Goal: Task Accomplishment & Management: Manage account settings

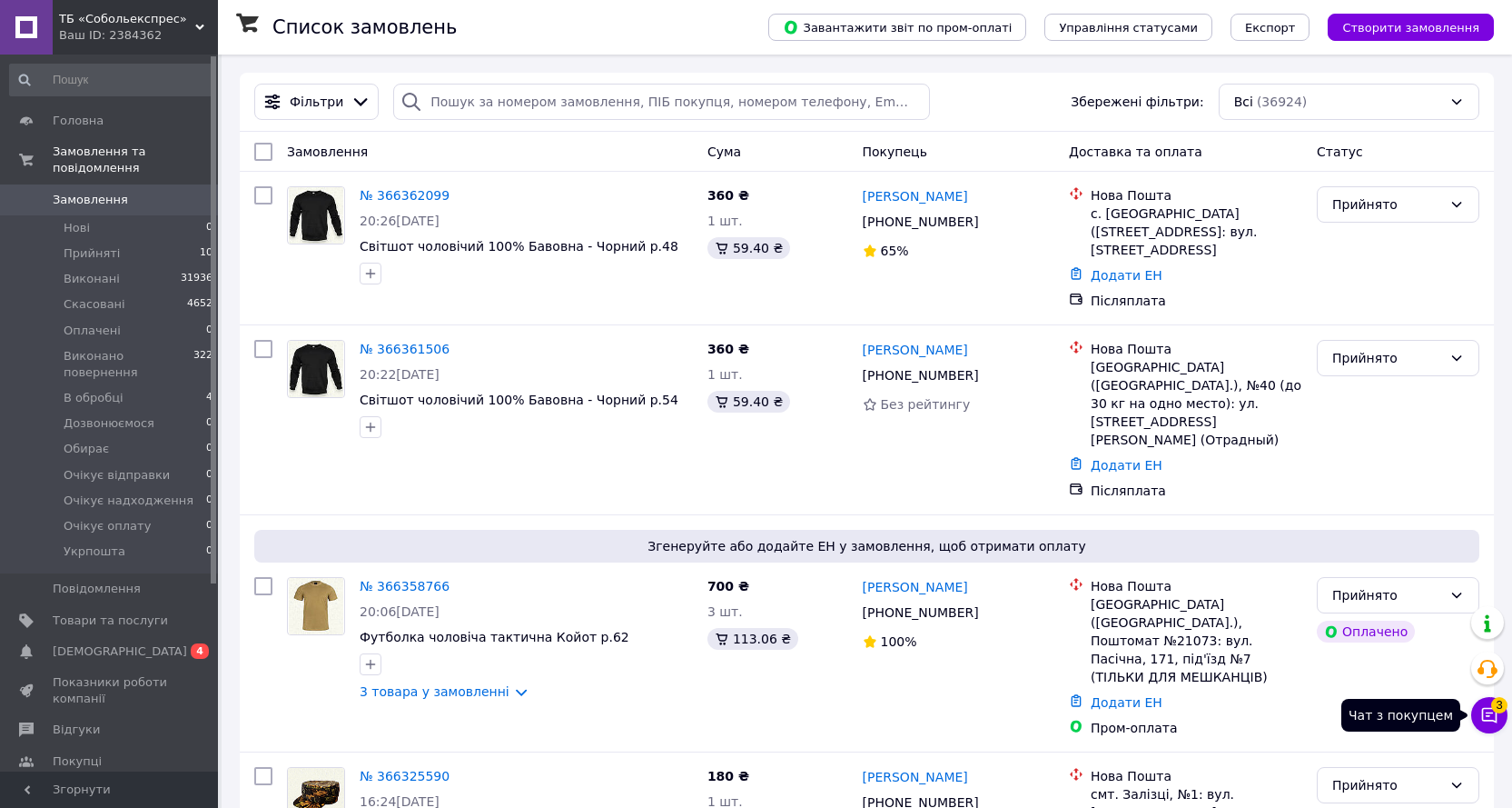
click at [1489, 704] on button "Чат з покупцем 3" at bounding box center [1490, 714] width 36 height 36
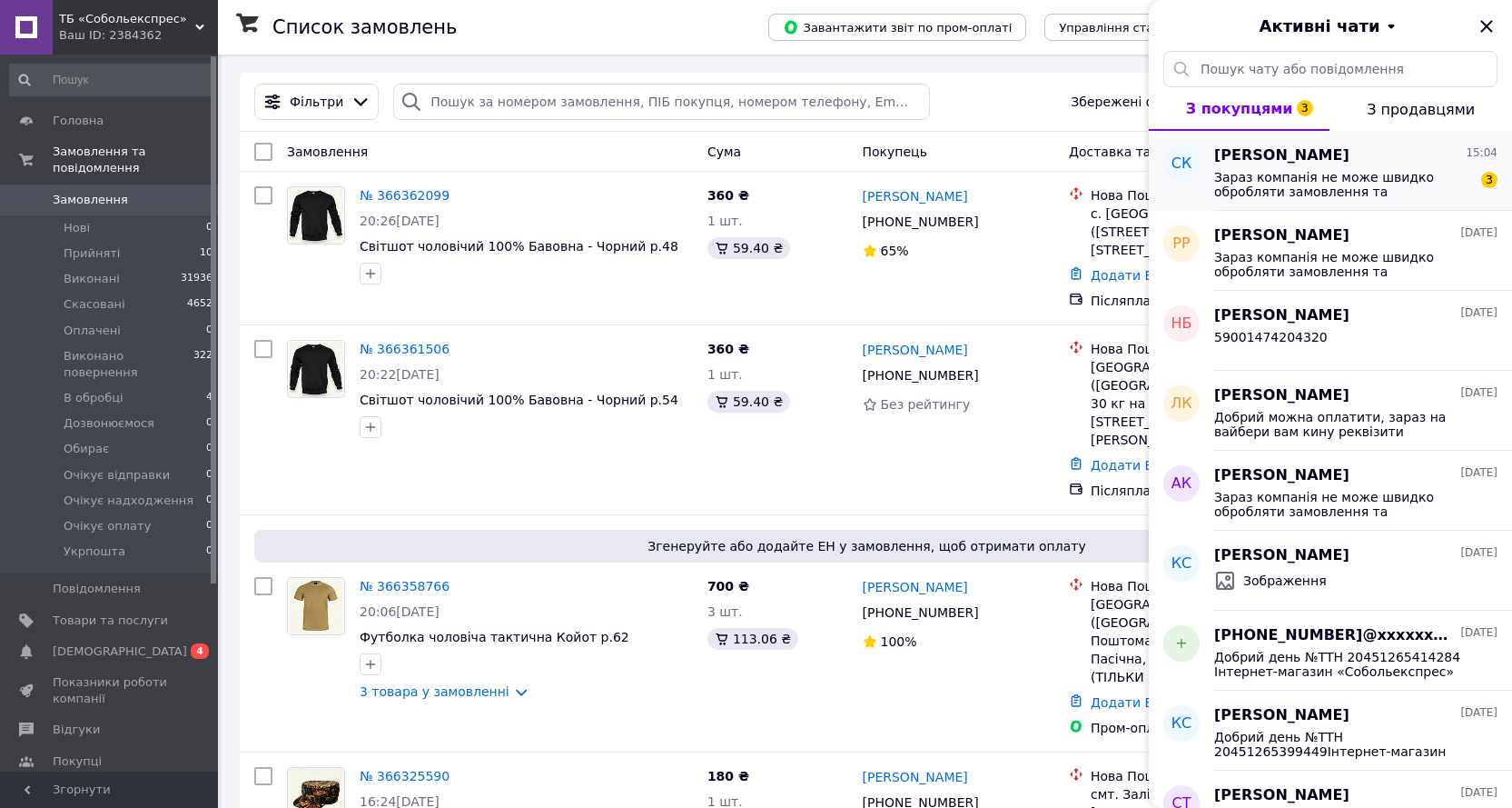
click at [1399, 160] on div "[PERSON_NAME] 15:04" at bounding box center [1356, 156] width 284 height 21
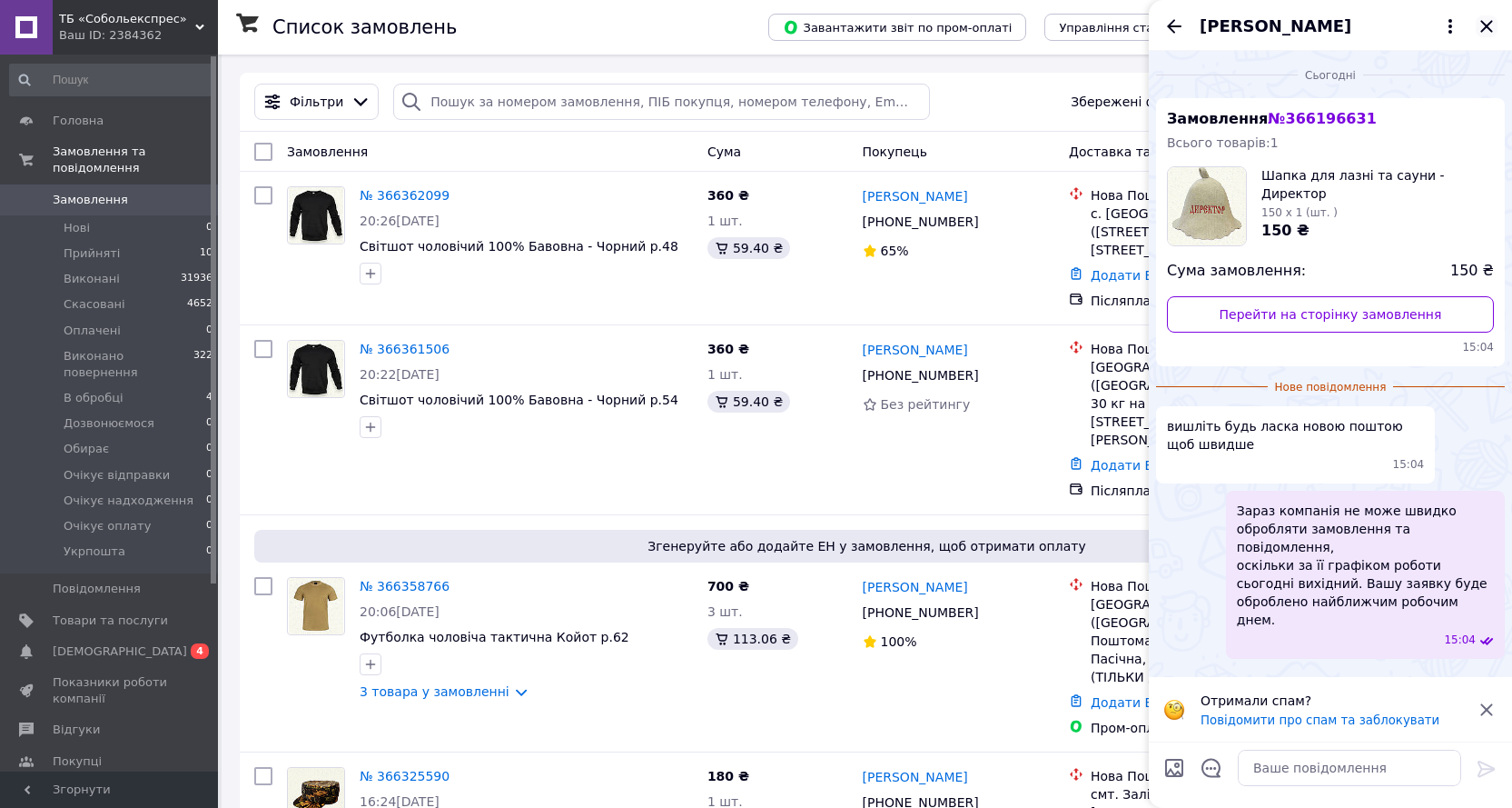
click at [1488, 32] on icon "Закрити" at bounding box center [1487, 26] width 22 height 22
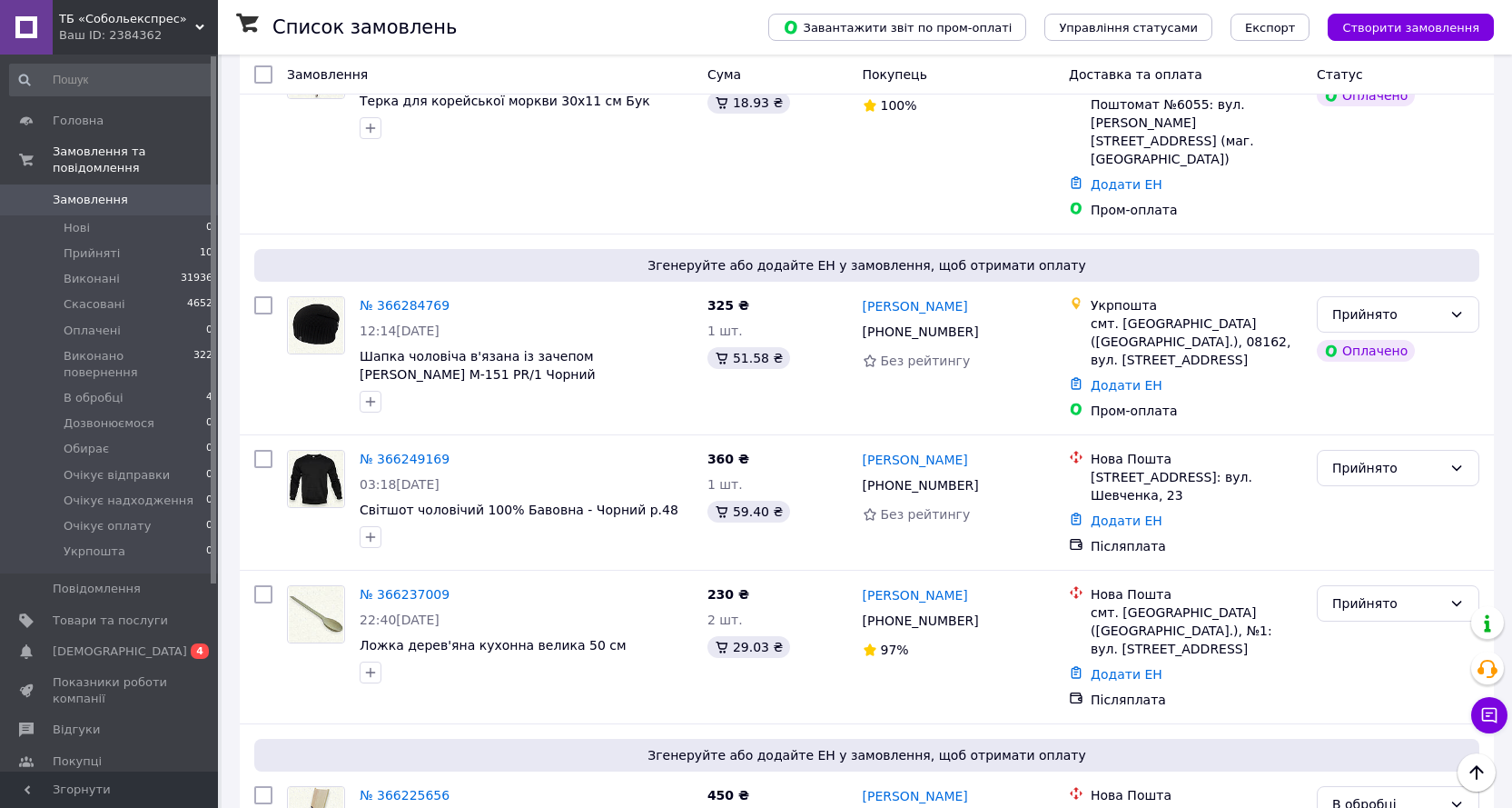
scroll to position [818, 0]
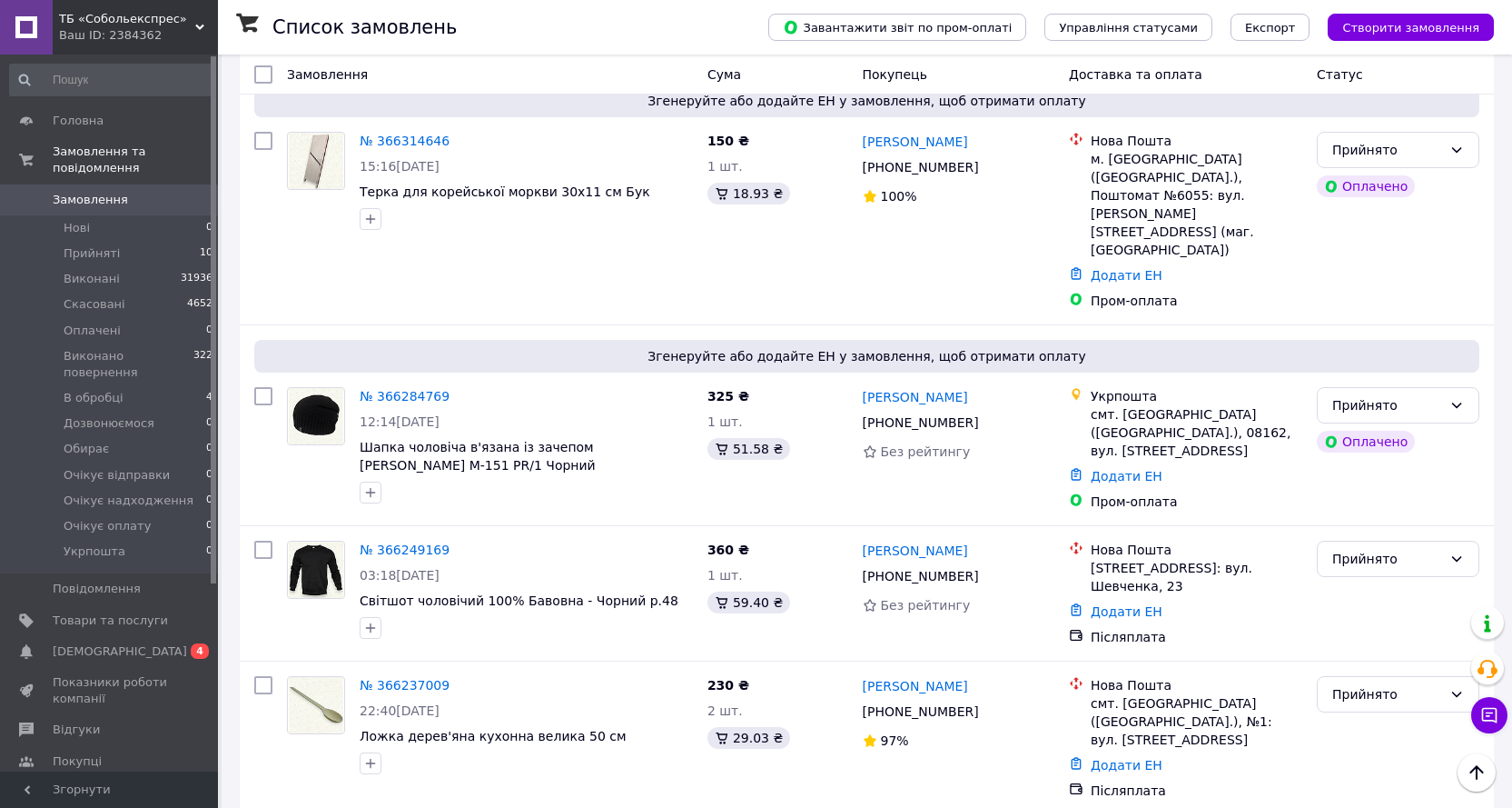
click at [403, 542] on link "№ 366249169" at bounding box center [405, 549] width 90 height 15
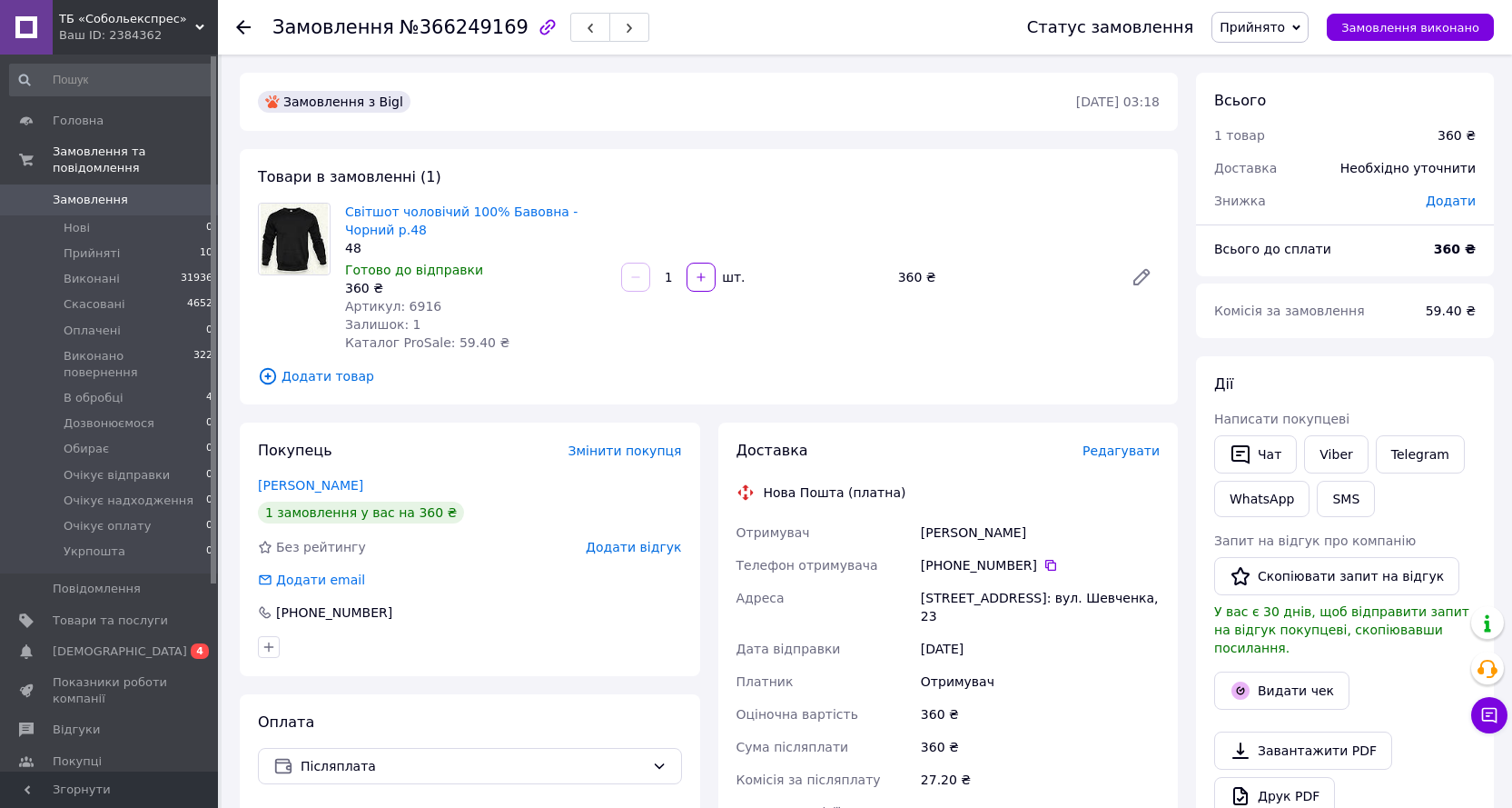
click at [247, 30] on icon at bounding box center [243, 26] width 15 height 15
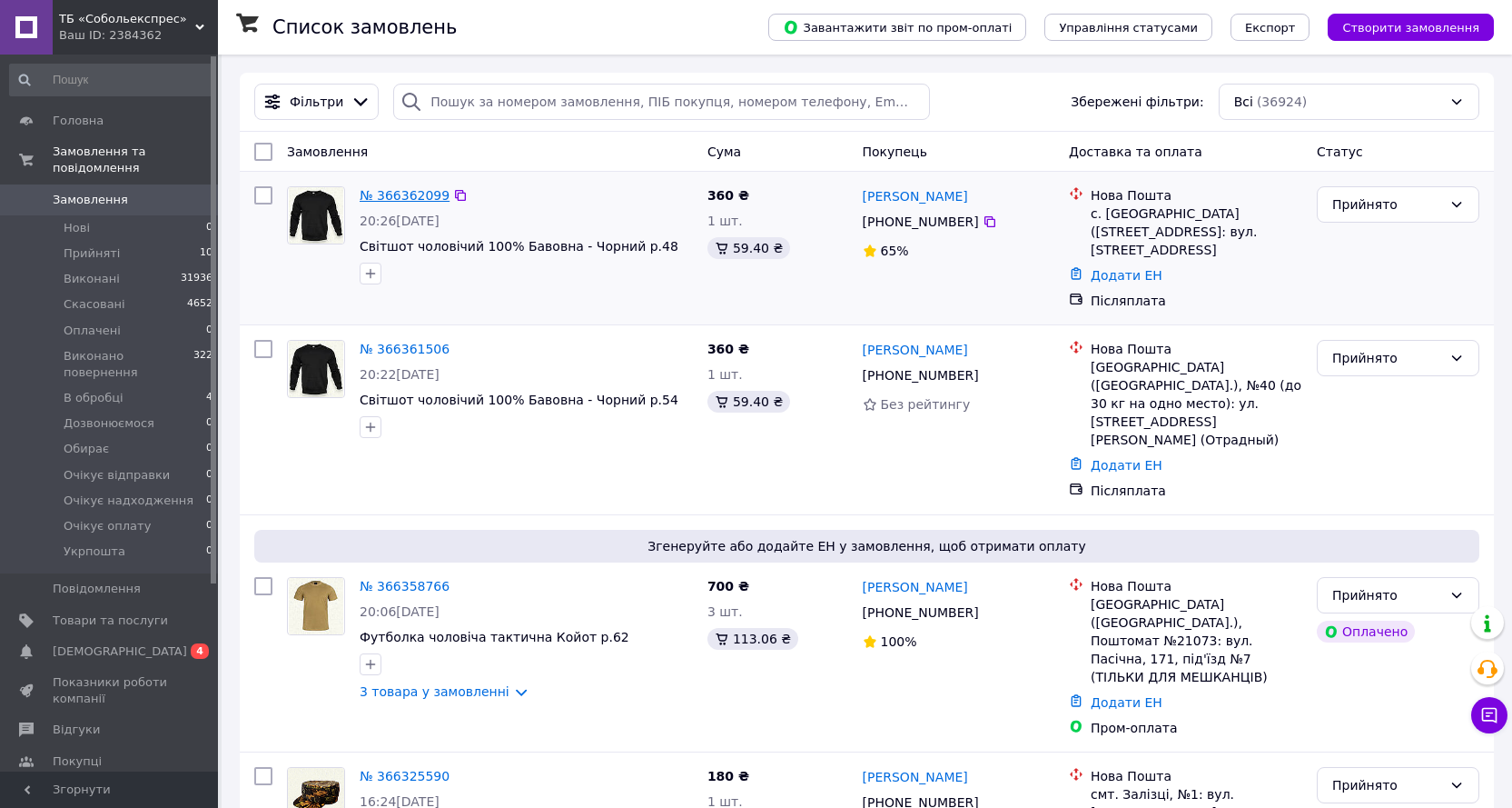
click at [392, 194] on link "№ 366362099" at bounding box center [405, 195] width 90 height 15
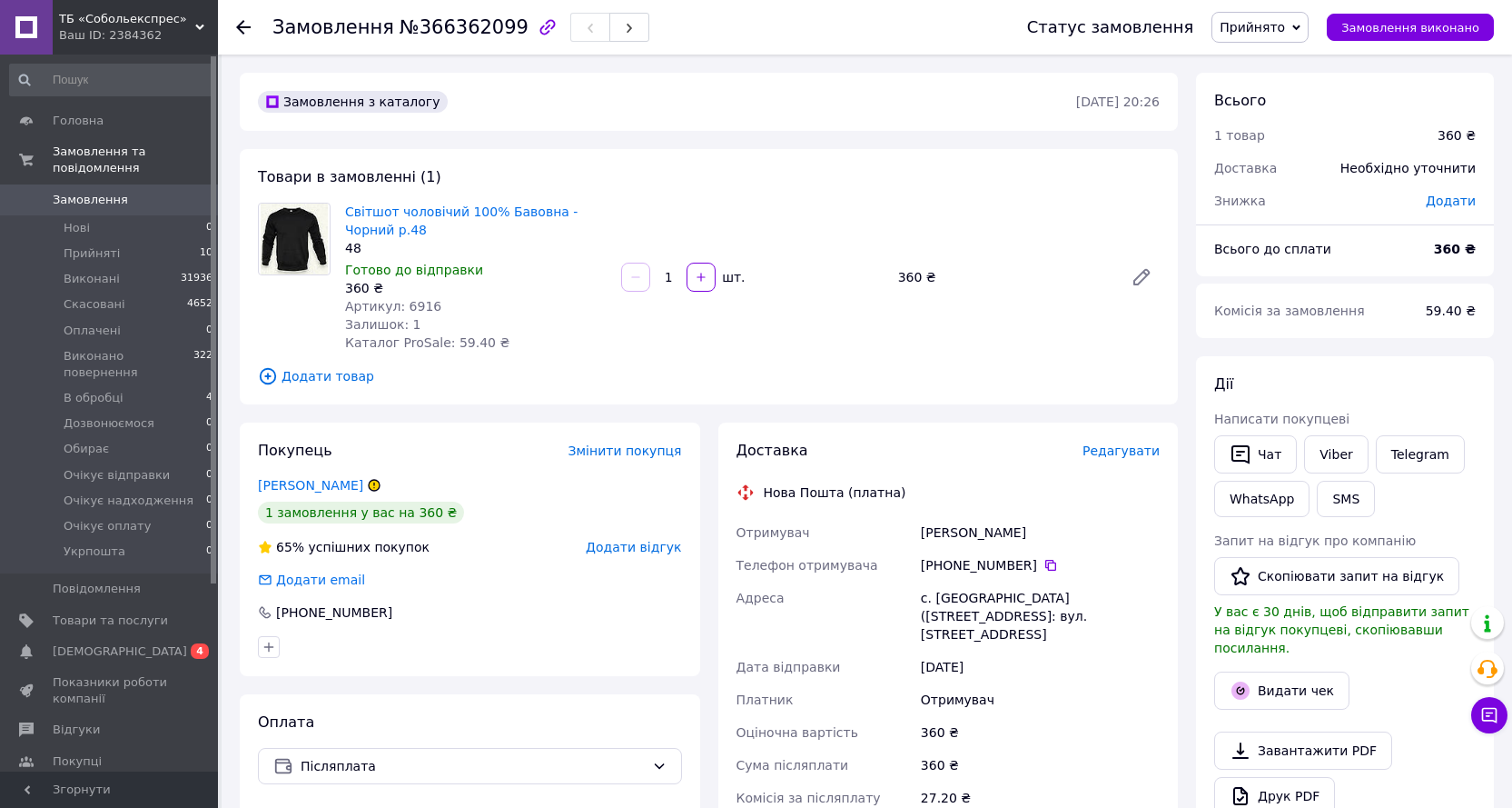
click at [245, 34] on div at bounding box center [243, 27] width 15 height 19
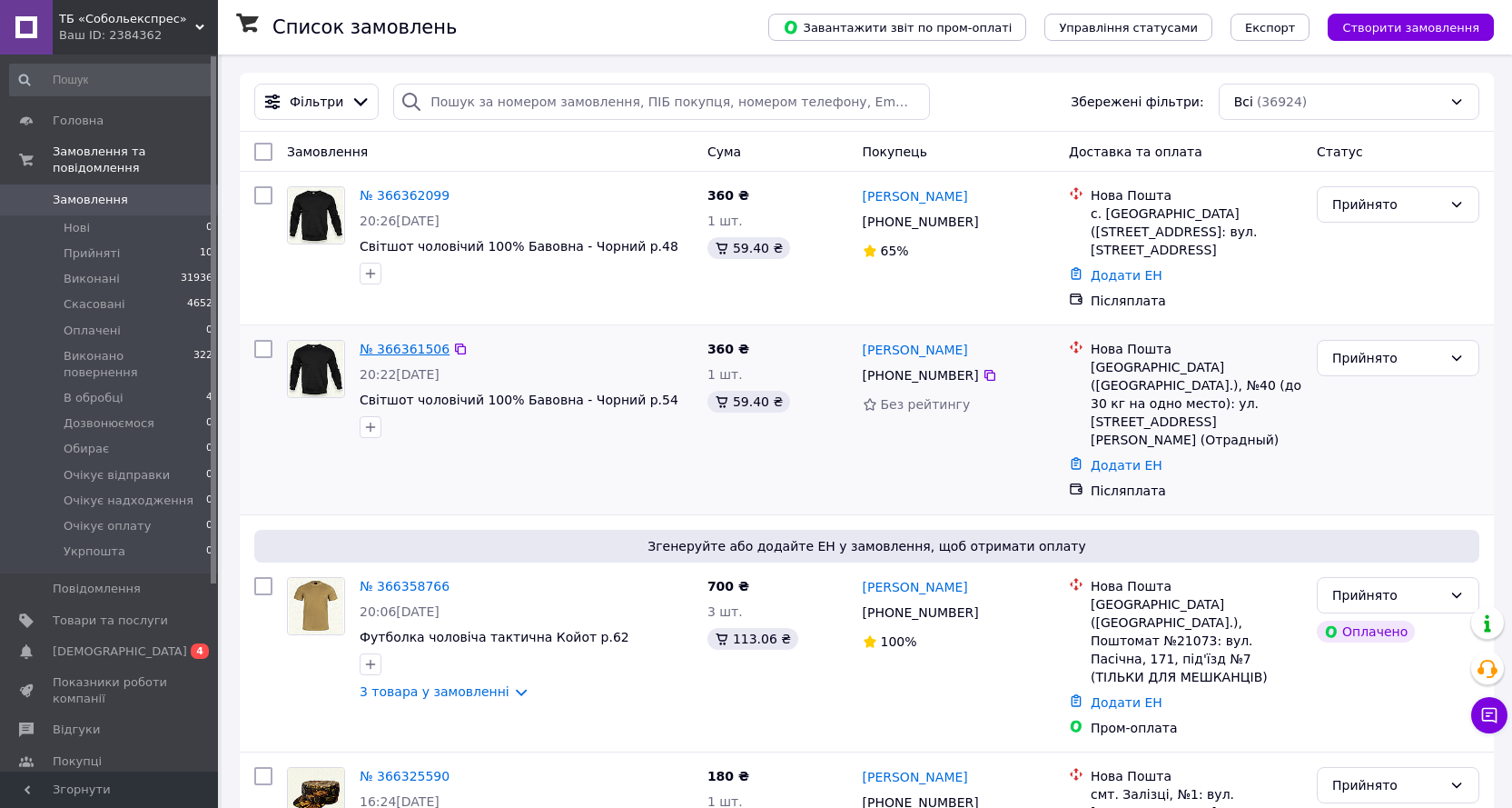
click at [419, 349] on link "№ 366361506" at bounding box center [405, 348] width 90 height 15
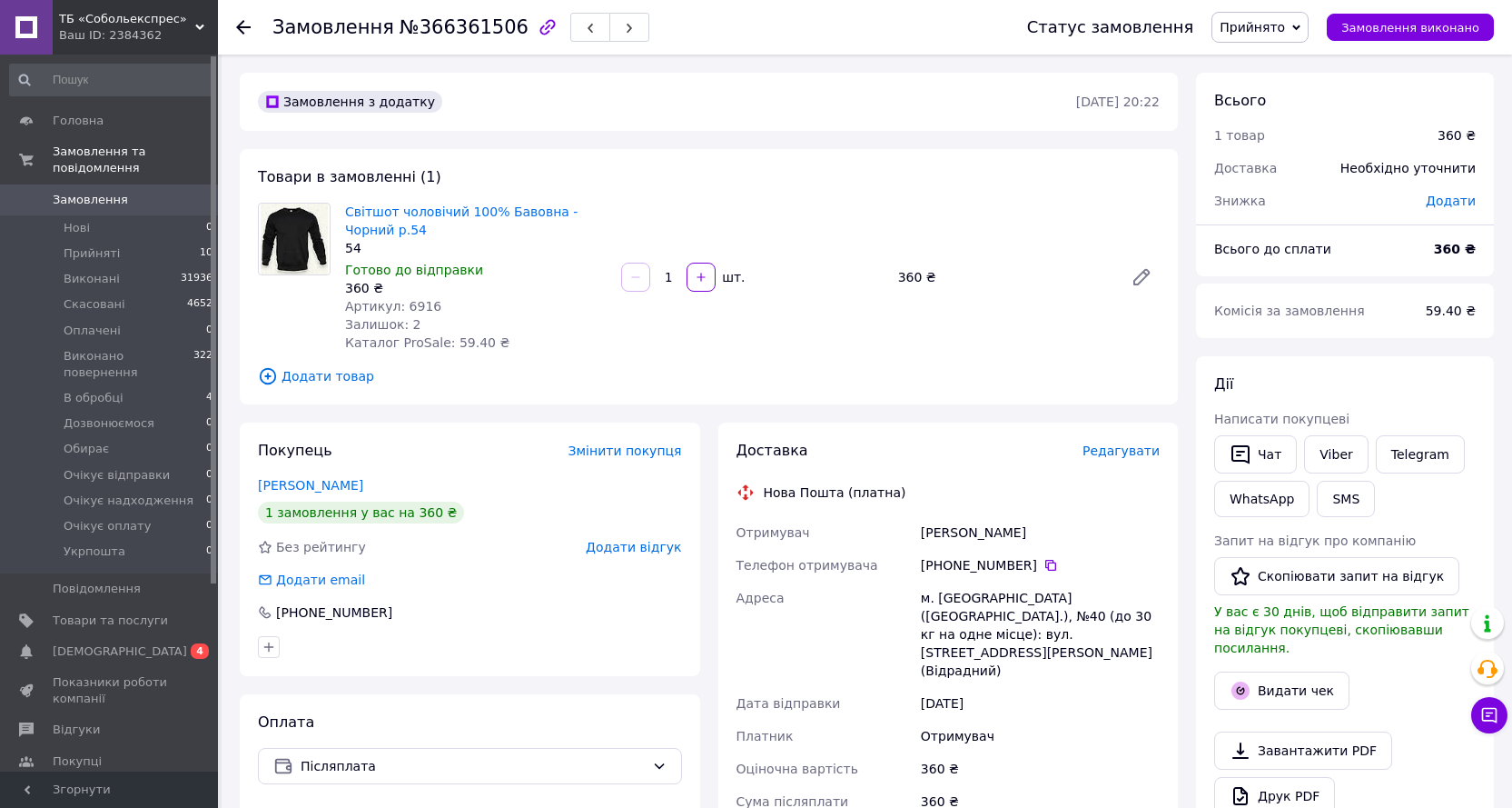
click at [240, 31] on use at bounding box center [243, 26] width 15 height 15
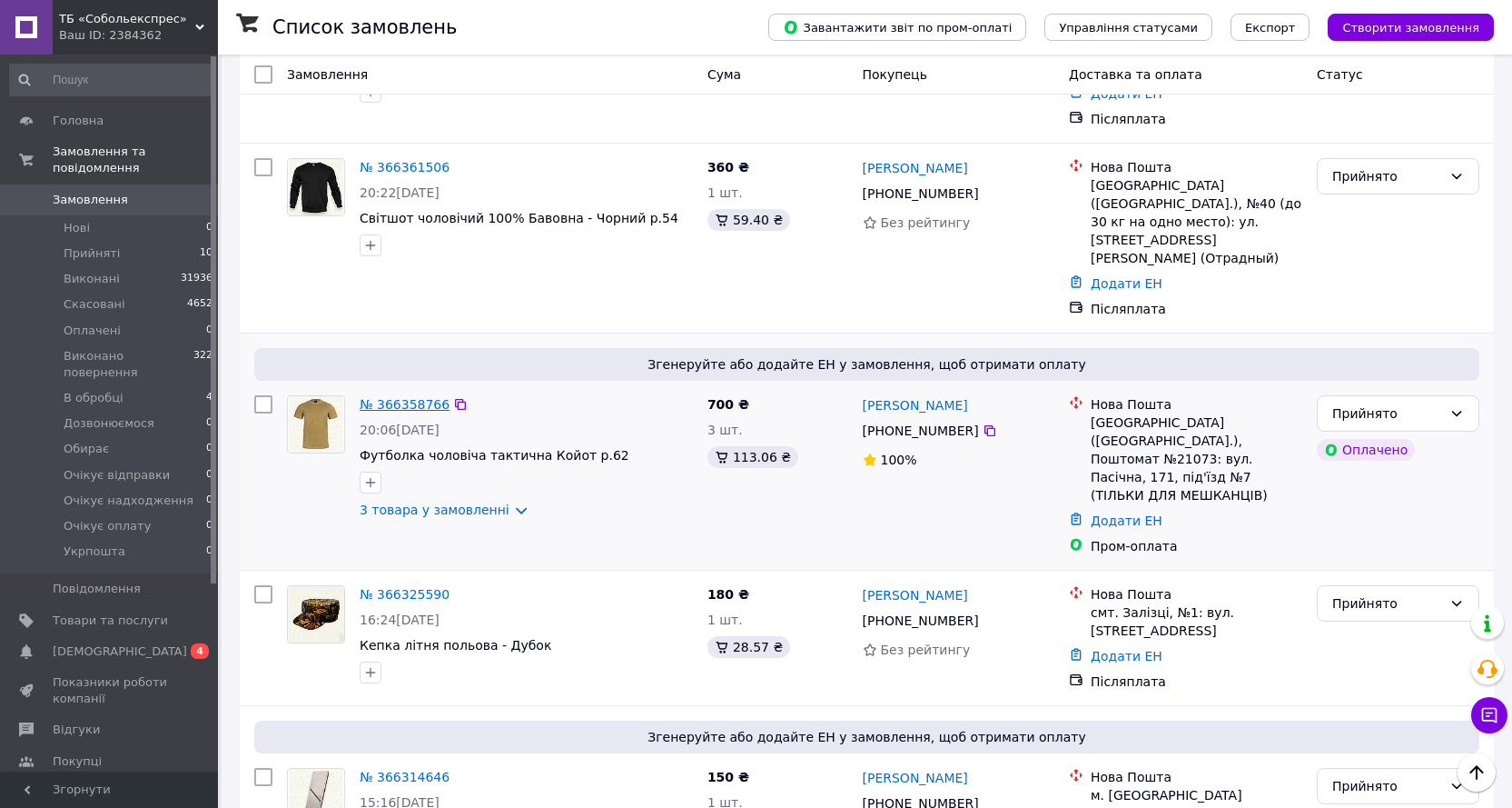
click at [415, 397] on link "№ 366358766" at bounding box center [405, 404] width 90 height 15
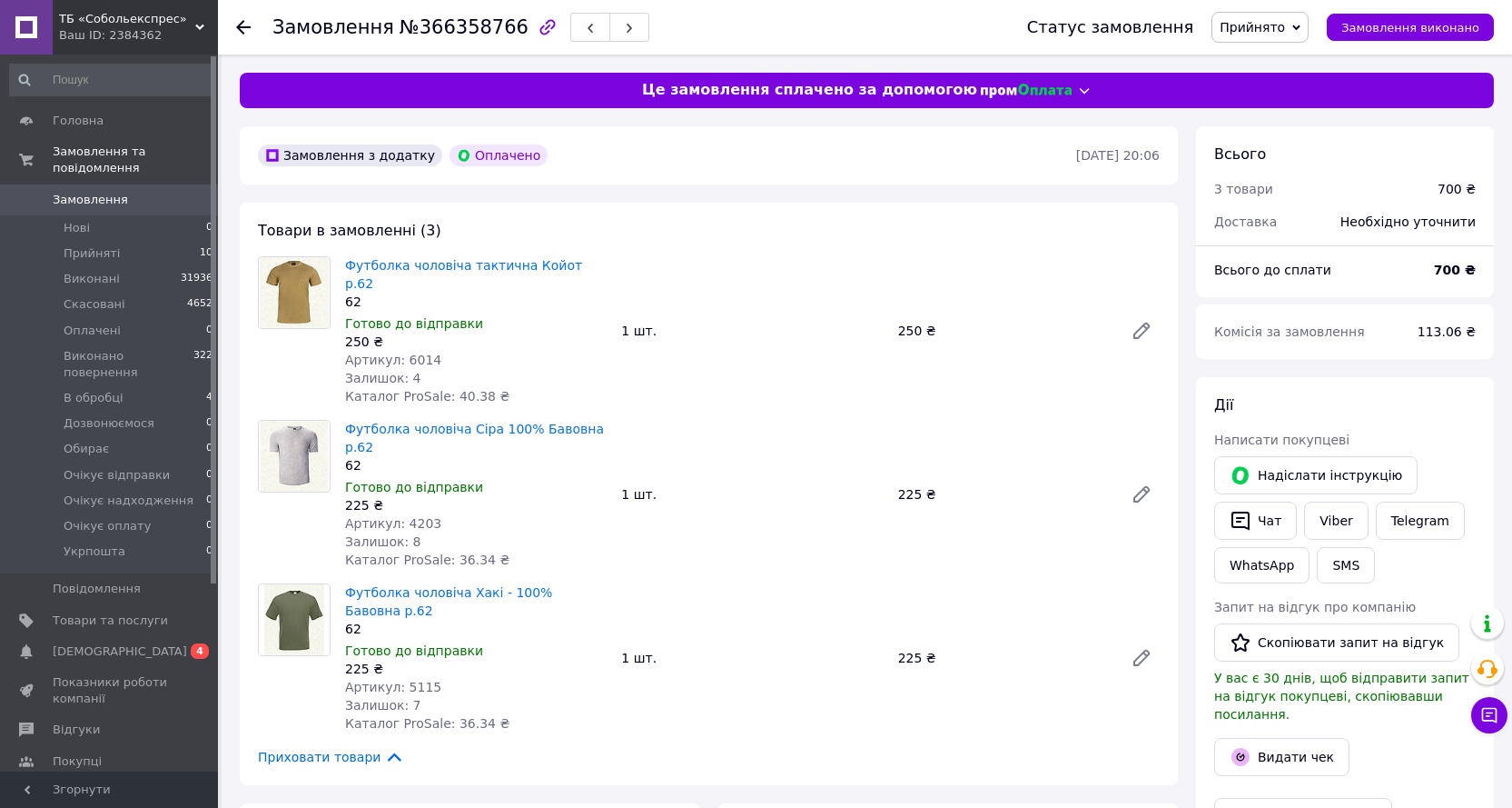
click at [1285, 33] on span "Прийнято" at bounding box center [1252, 26] width 66 height 15
click at [1283, 166] on li "В обробці" at bounding box center [1291, 173] width 156 height 27
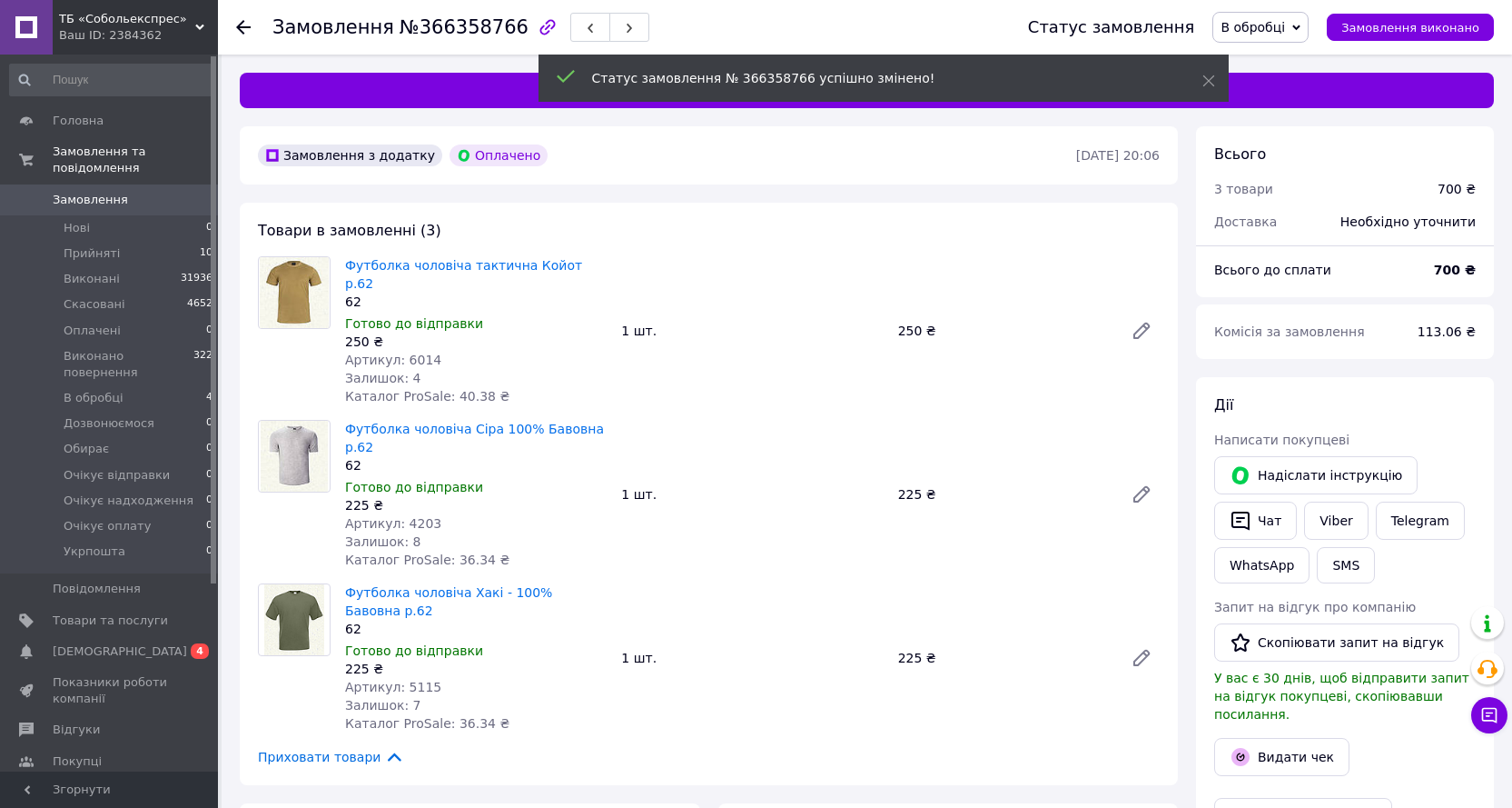
click at [245, 33] on use at bounding box center [243, 26] width 15 height 15
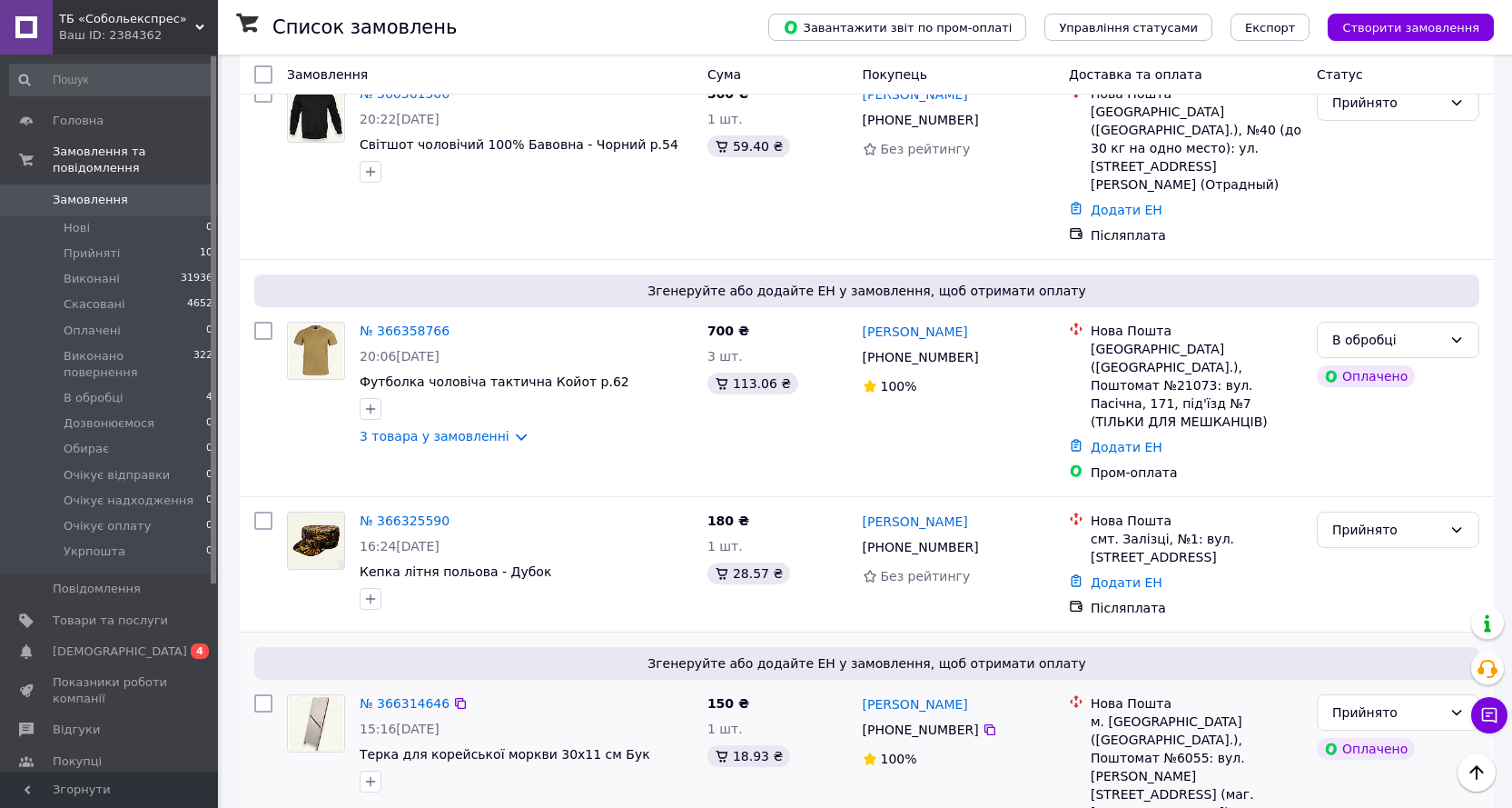
scroll to position [364, 0]
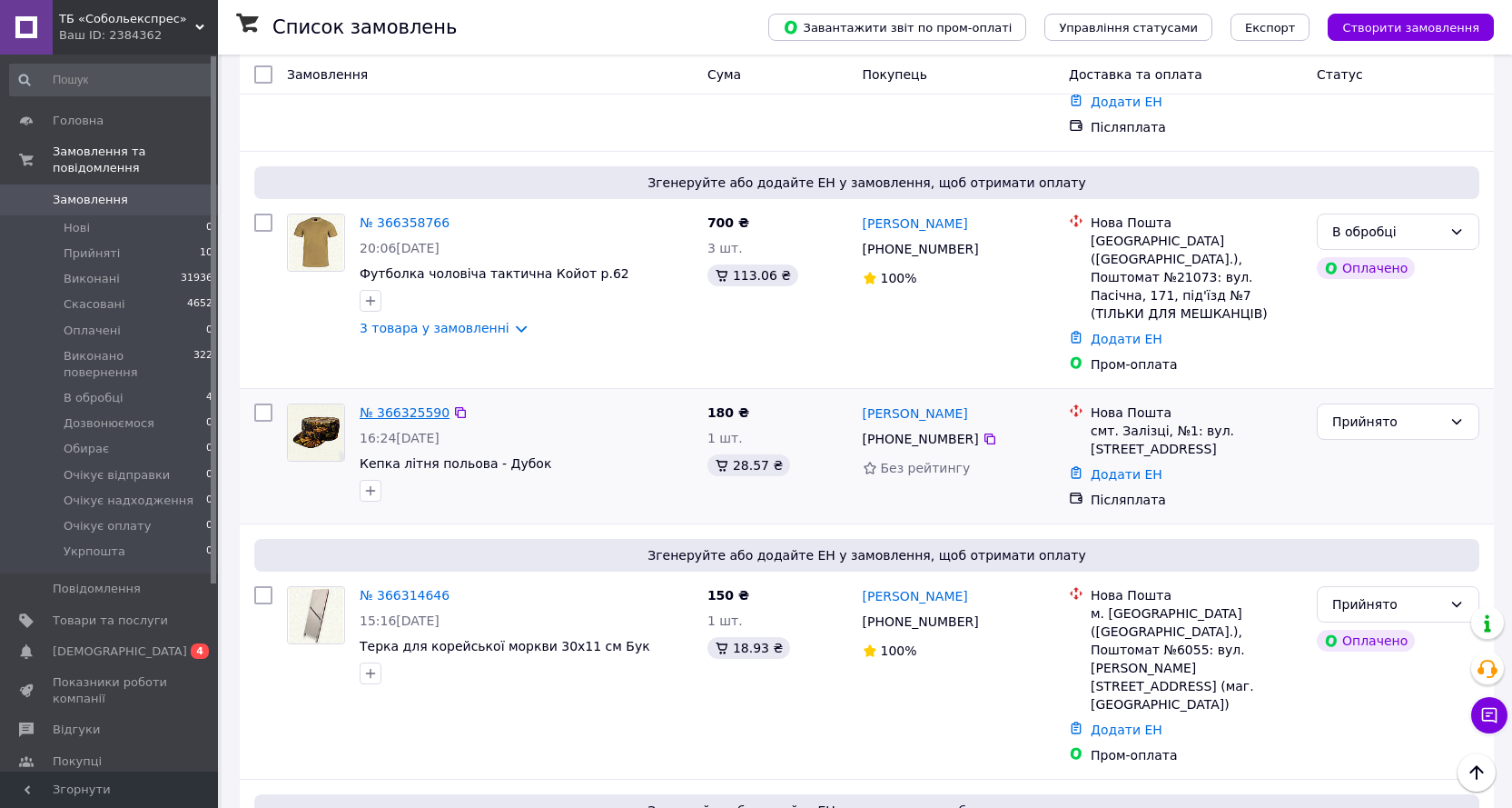
click at [411, 405] on link "№ 366325590" at bounding box center [405, 412] width 90 height 15
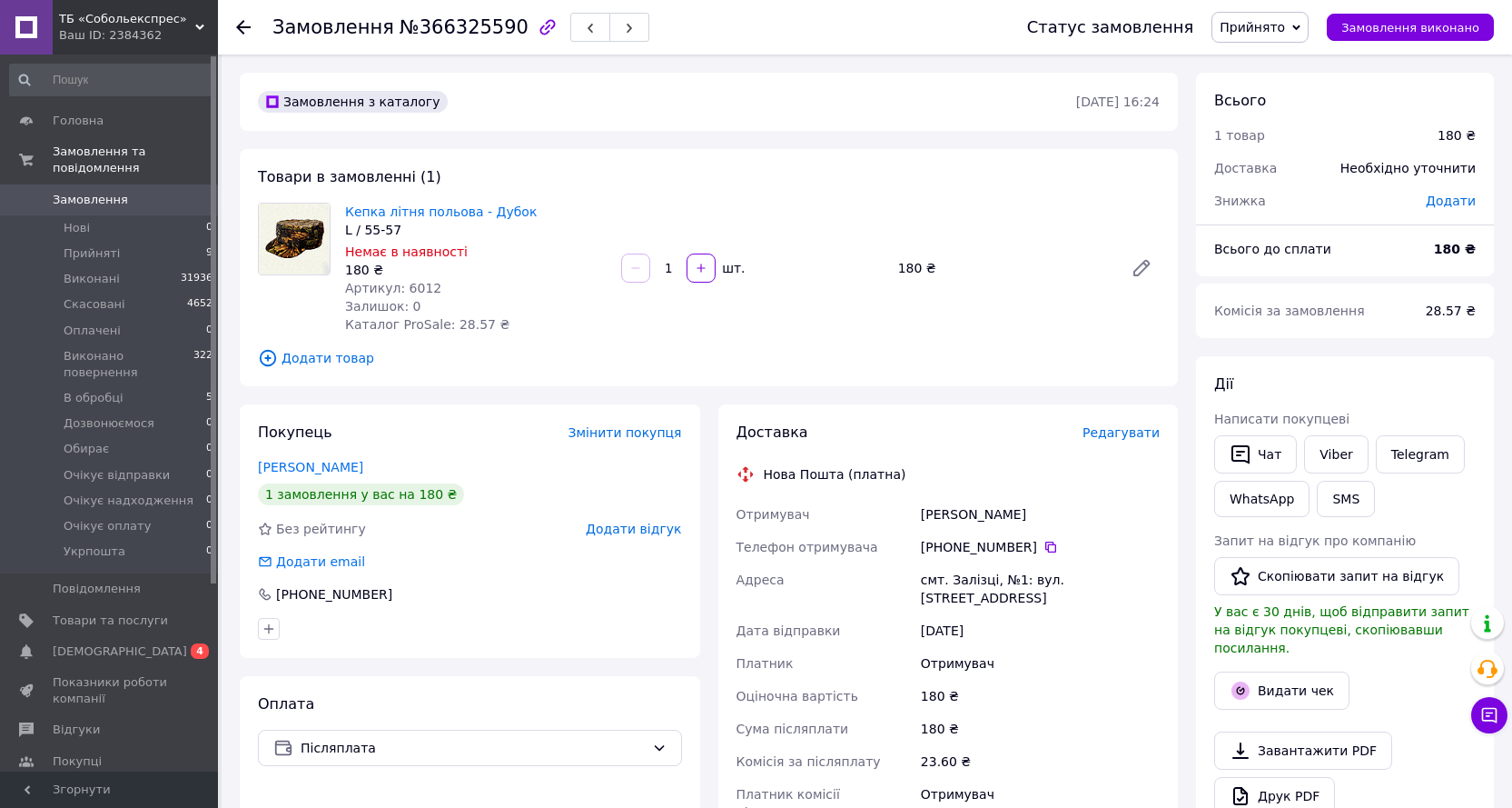
click at [418, 286] on span "Артикул: 6012" at bounding box center [393, 288] width 96 height 15
copy span "6012"
click at [1279, 26] on span "Прийнято" at bounding box center [1252, 26] width 66 height 15
click at [1306, 173] on li "В обробці" at bounding box center [1291, 173] width 156 height 27
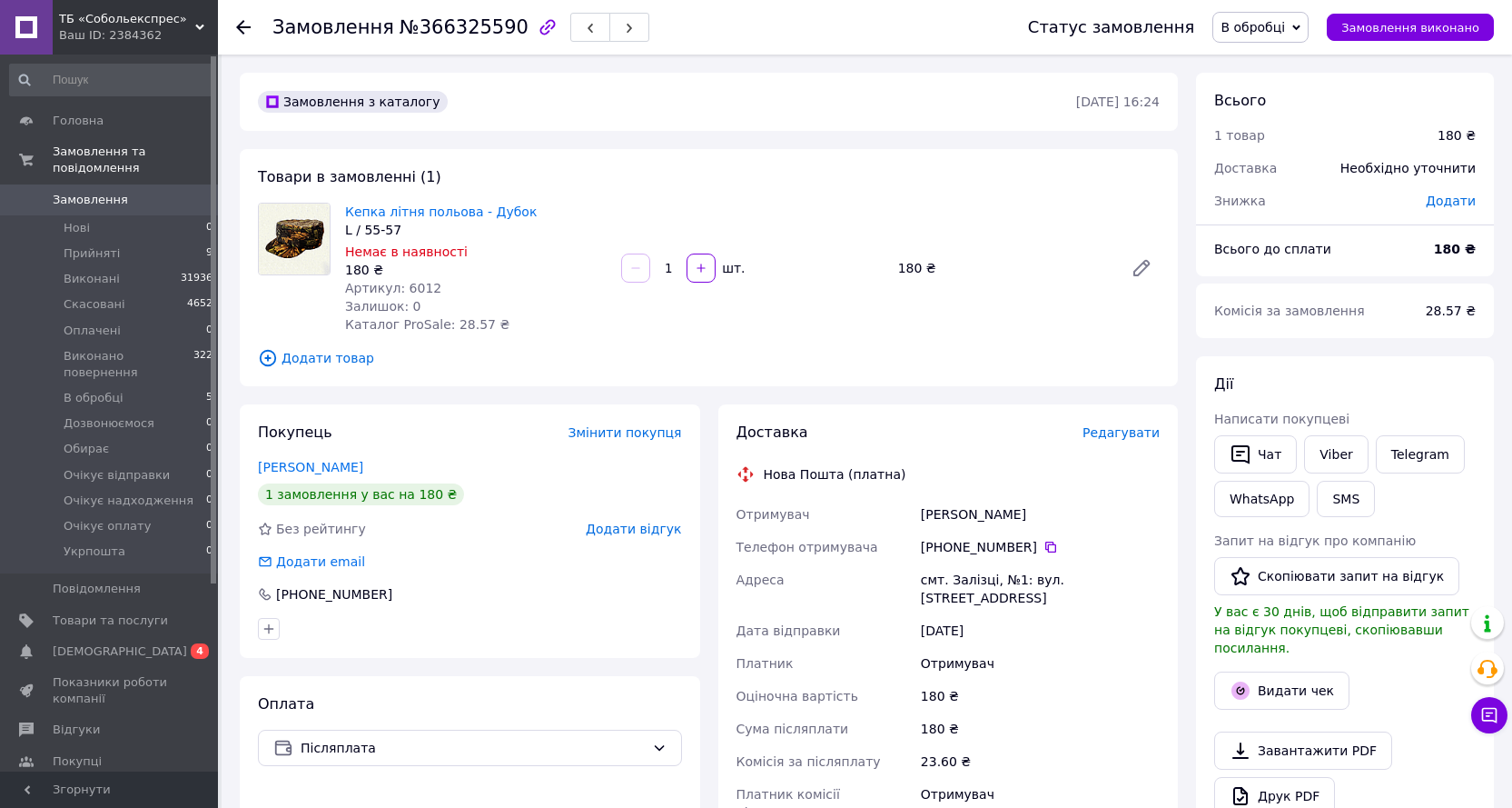
click at [242, 32] on use at bounding box center [243, 26] width 15 height 15
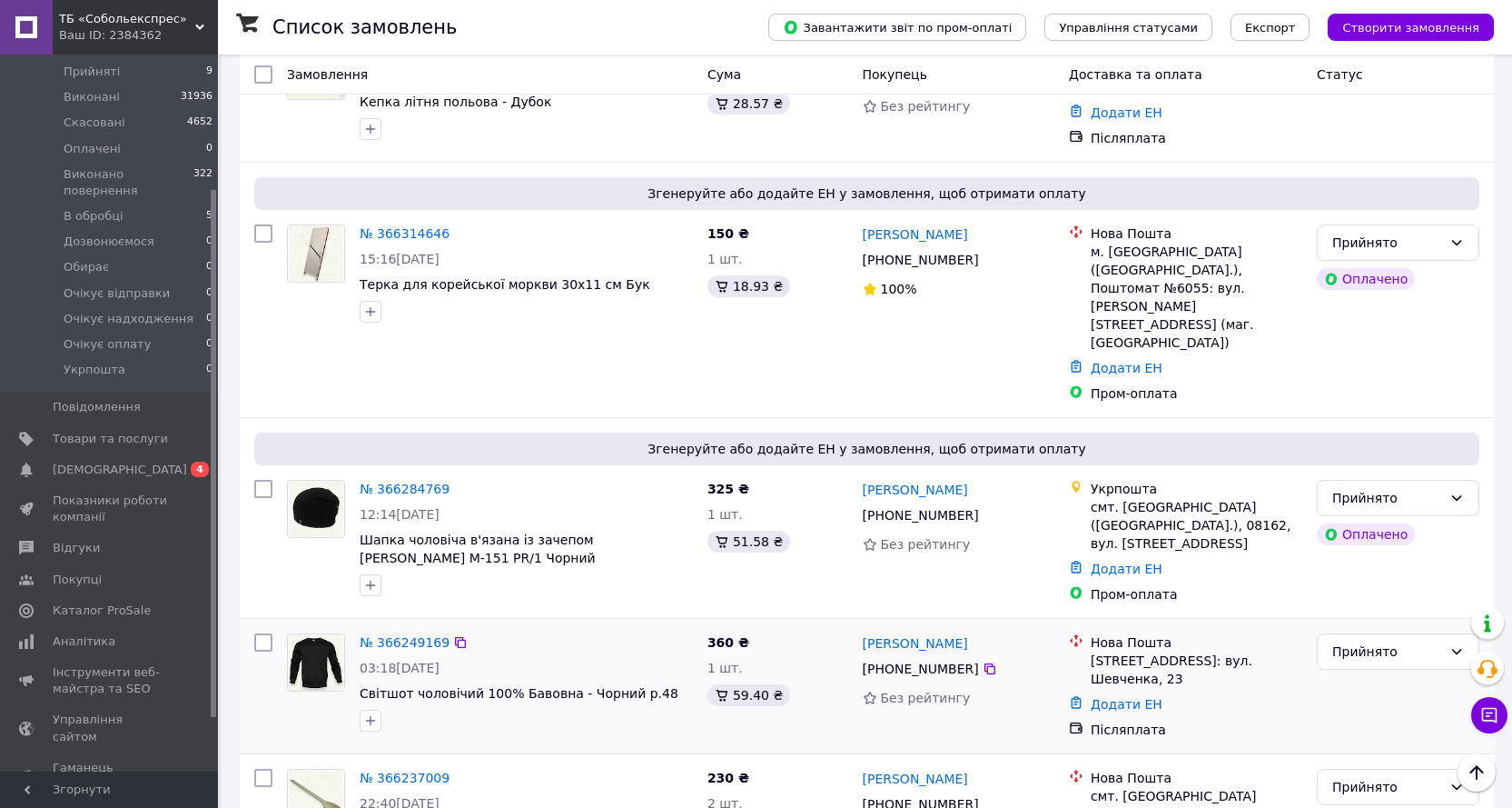
scroll to position [727, 0]
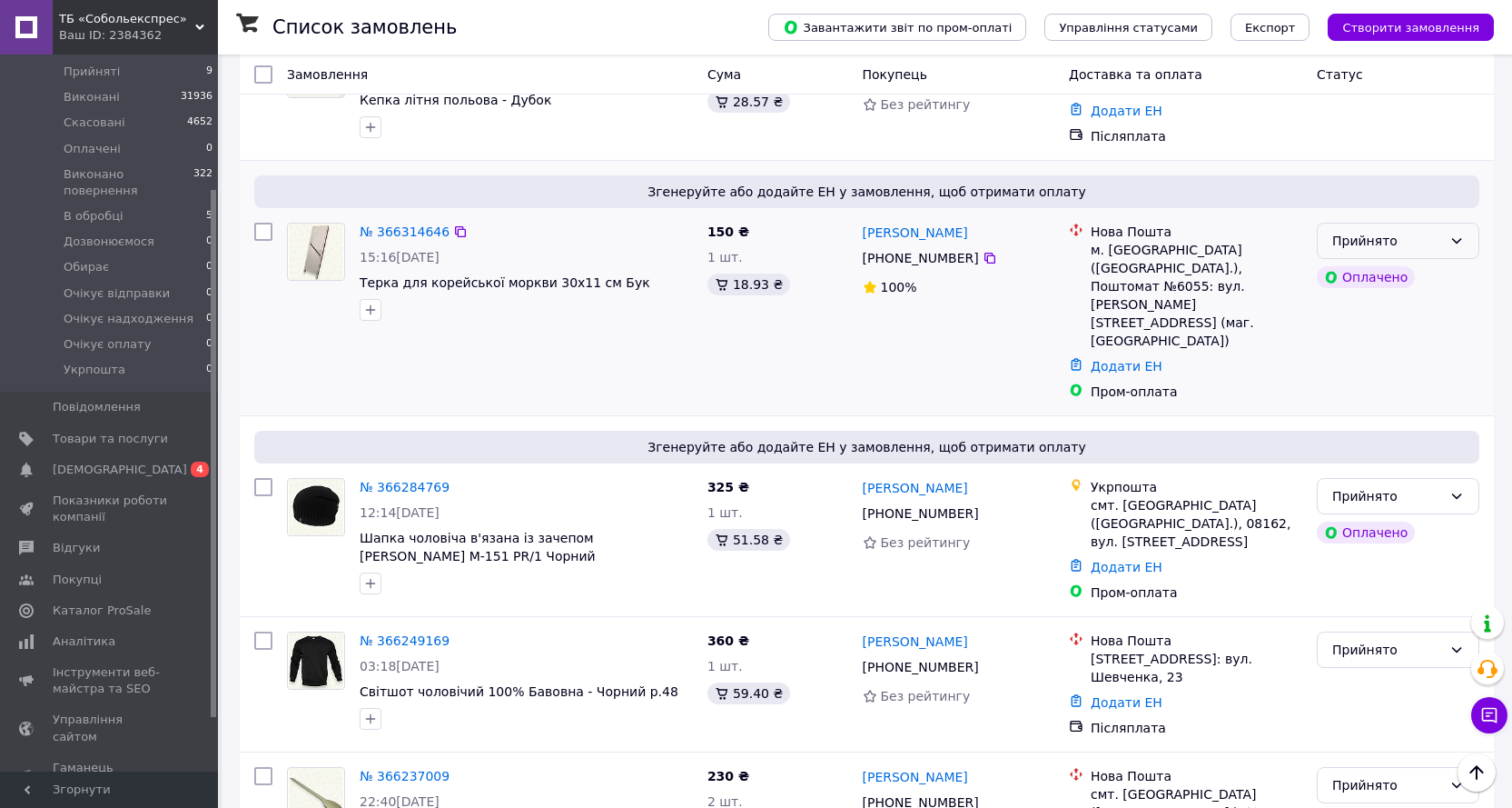
click at [1455, 234] on icon at bounding box center [1456, 241] width 15 height 15
click at [1387, 268] on li "В обробці" at bounding box center [1399, 265] width 160 height 32
click at [398, 479] on link "№ 366284769" at bounding box center [405, 486] width 90 height 15
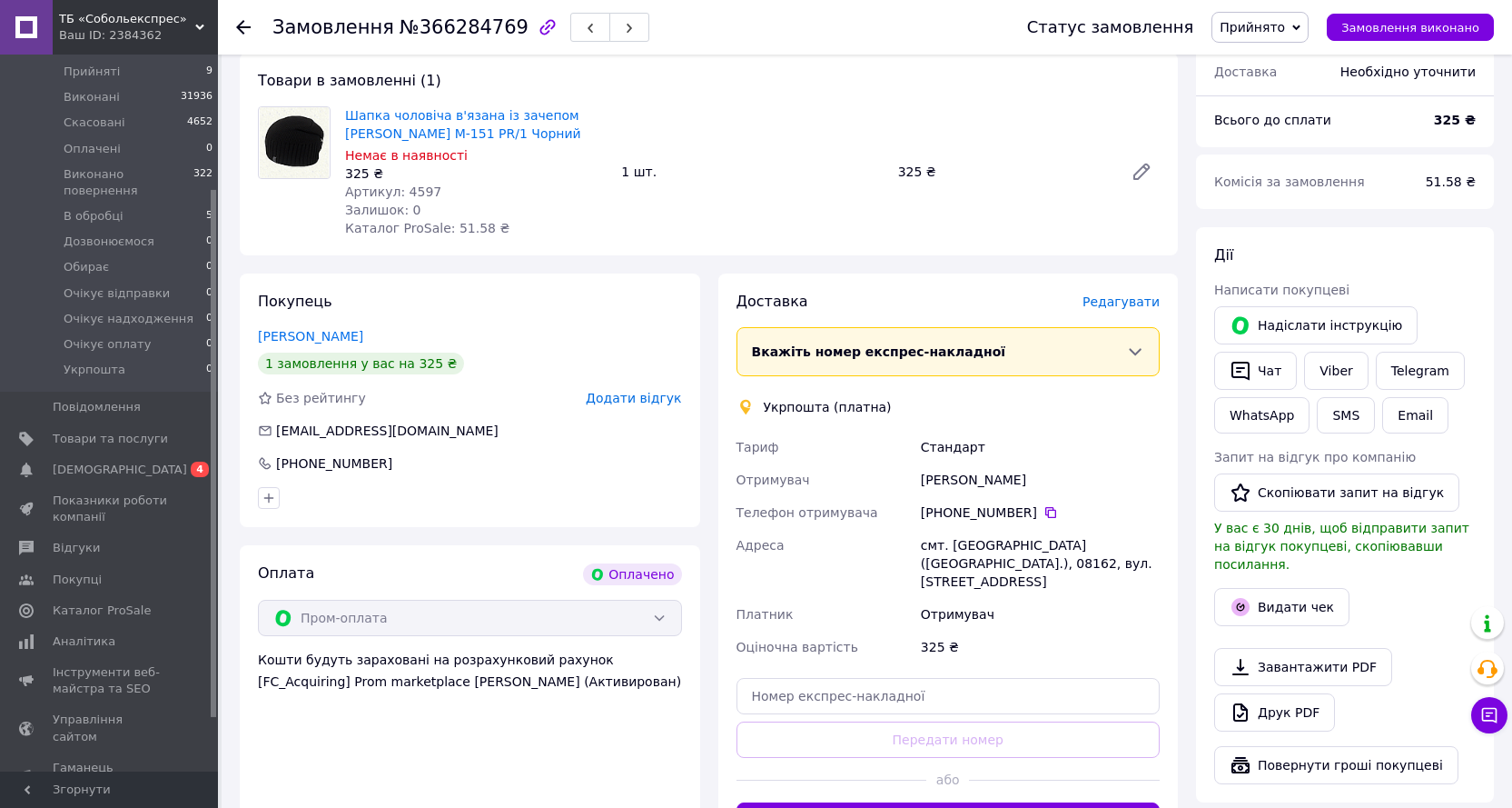
scroll to position [13, 0]
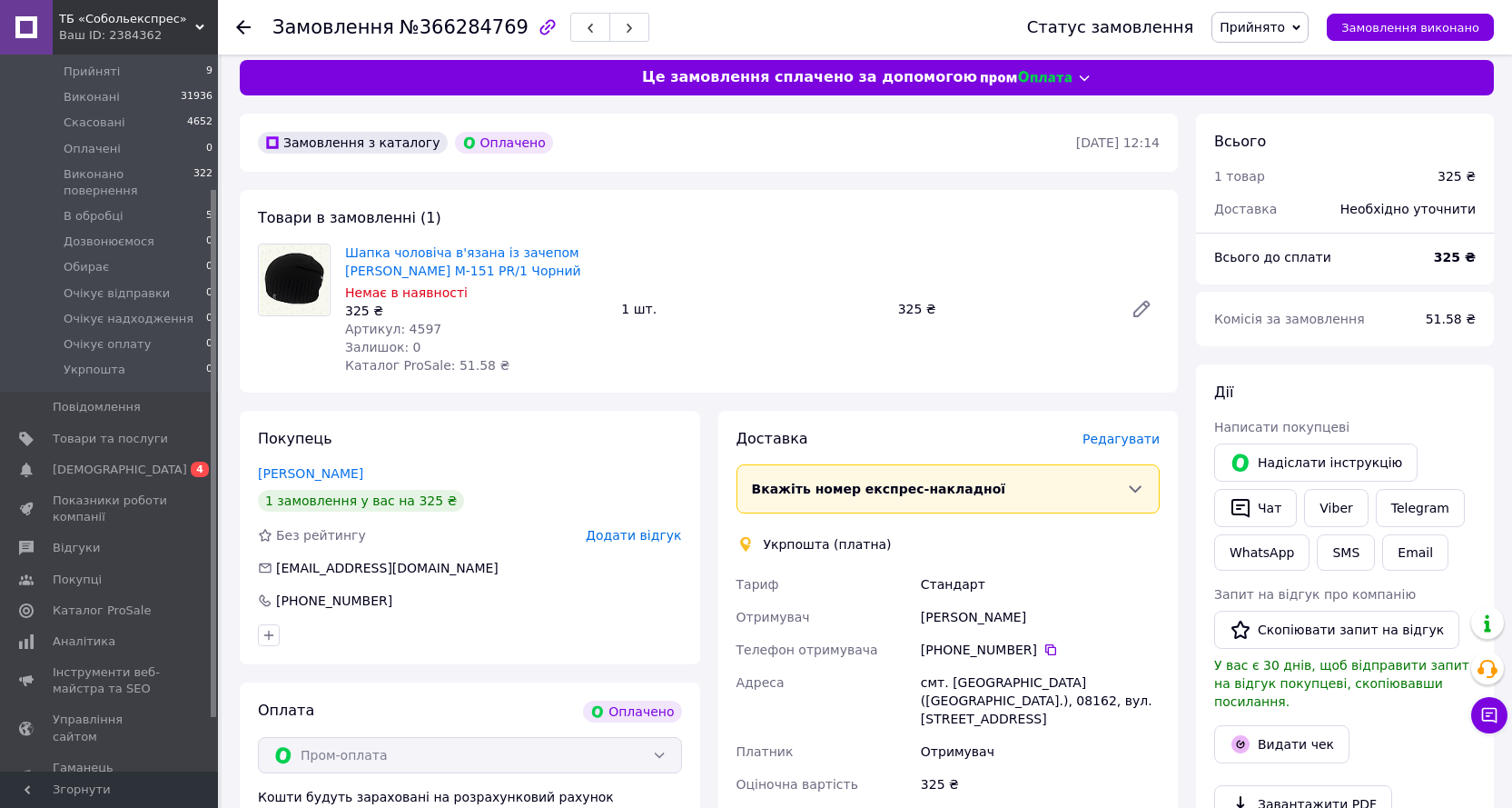
click at [421, 331] on span "Артикул: 4597" at bounding box center [393, 329] width 96 height 15
copy span "4597"
click at [1285, 23] on span "Прийнято" at bounding box center [1252, 26] width 66 height 15
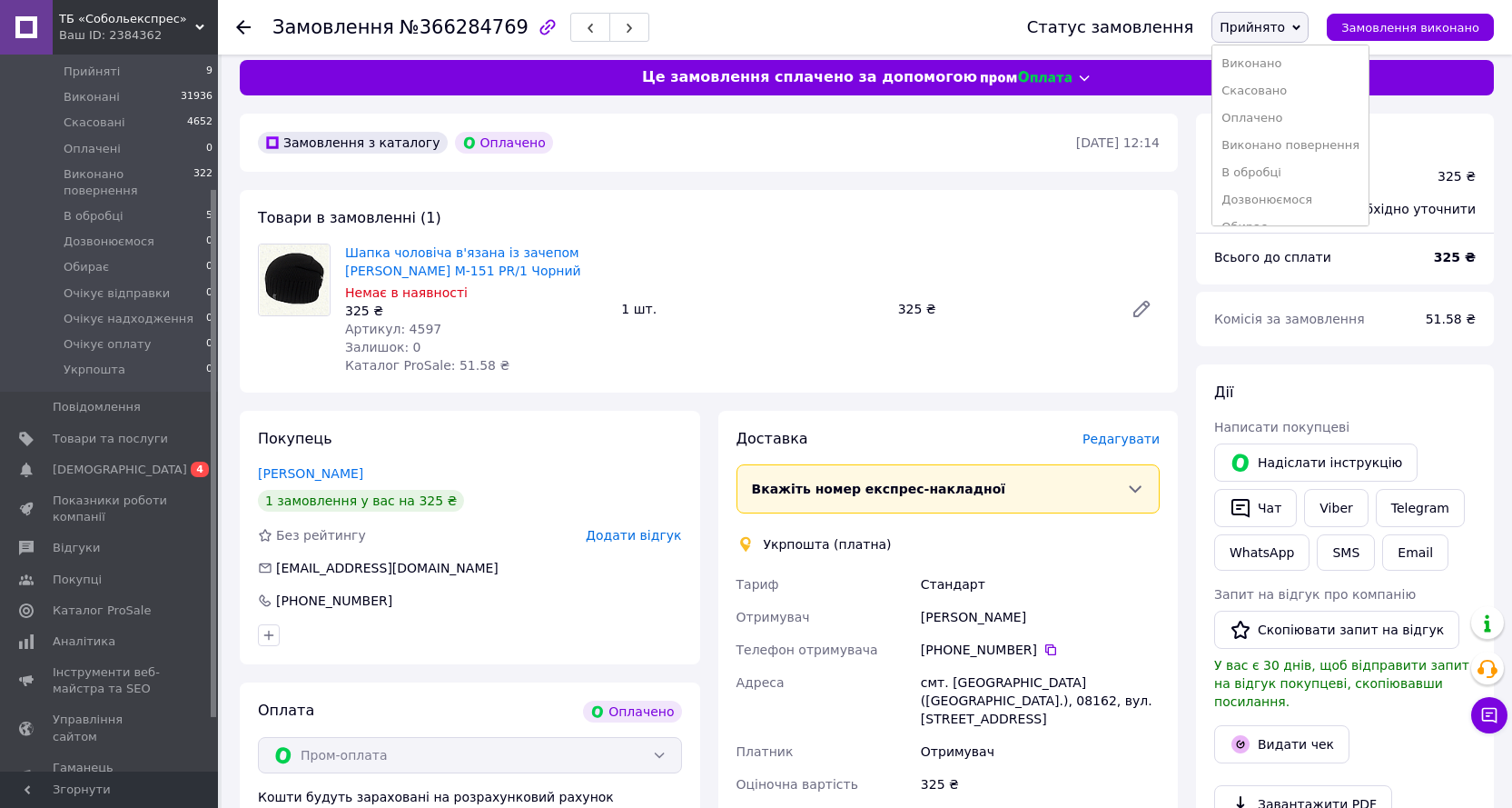
click at [1297, 175] on li "В обробці" at bounding box center [1291, 173] width 156 height 27
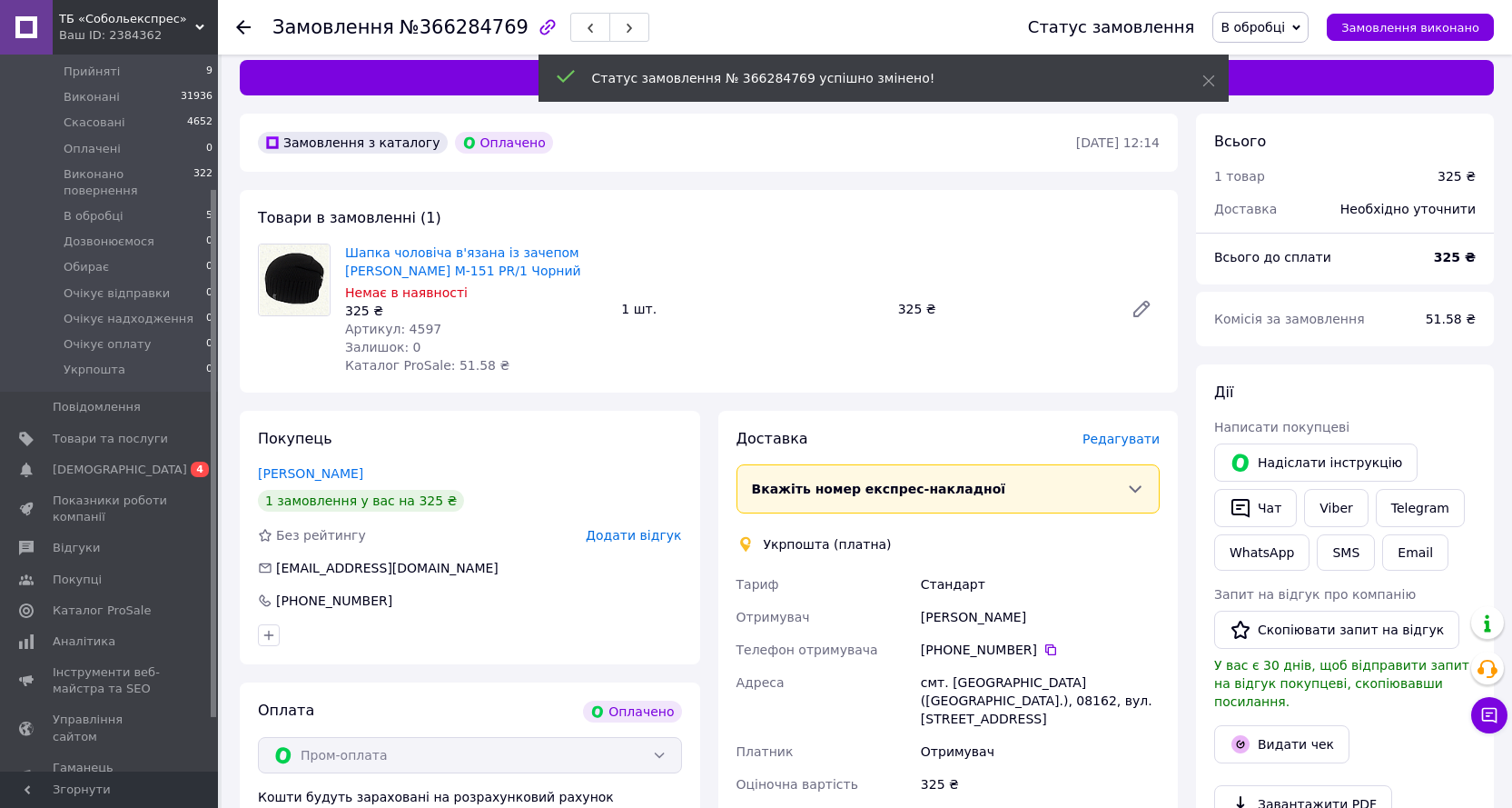
click at [249, 21] on icon at bounding box center [243, 26] width 15 height 15
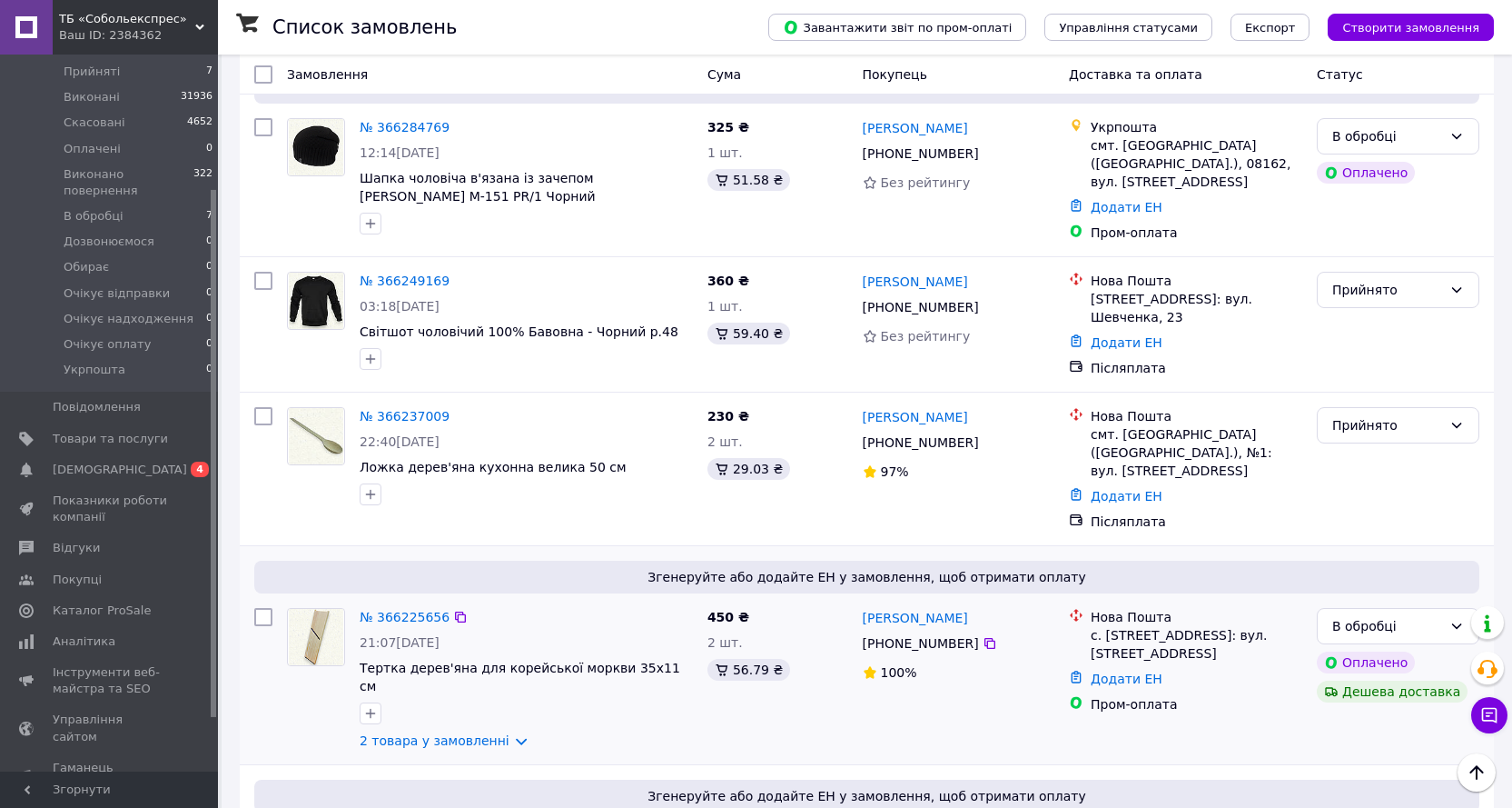
scroll to position [1363, 0]
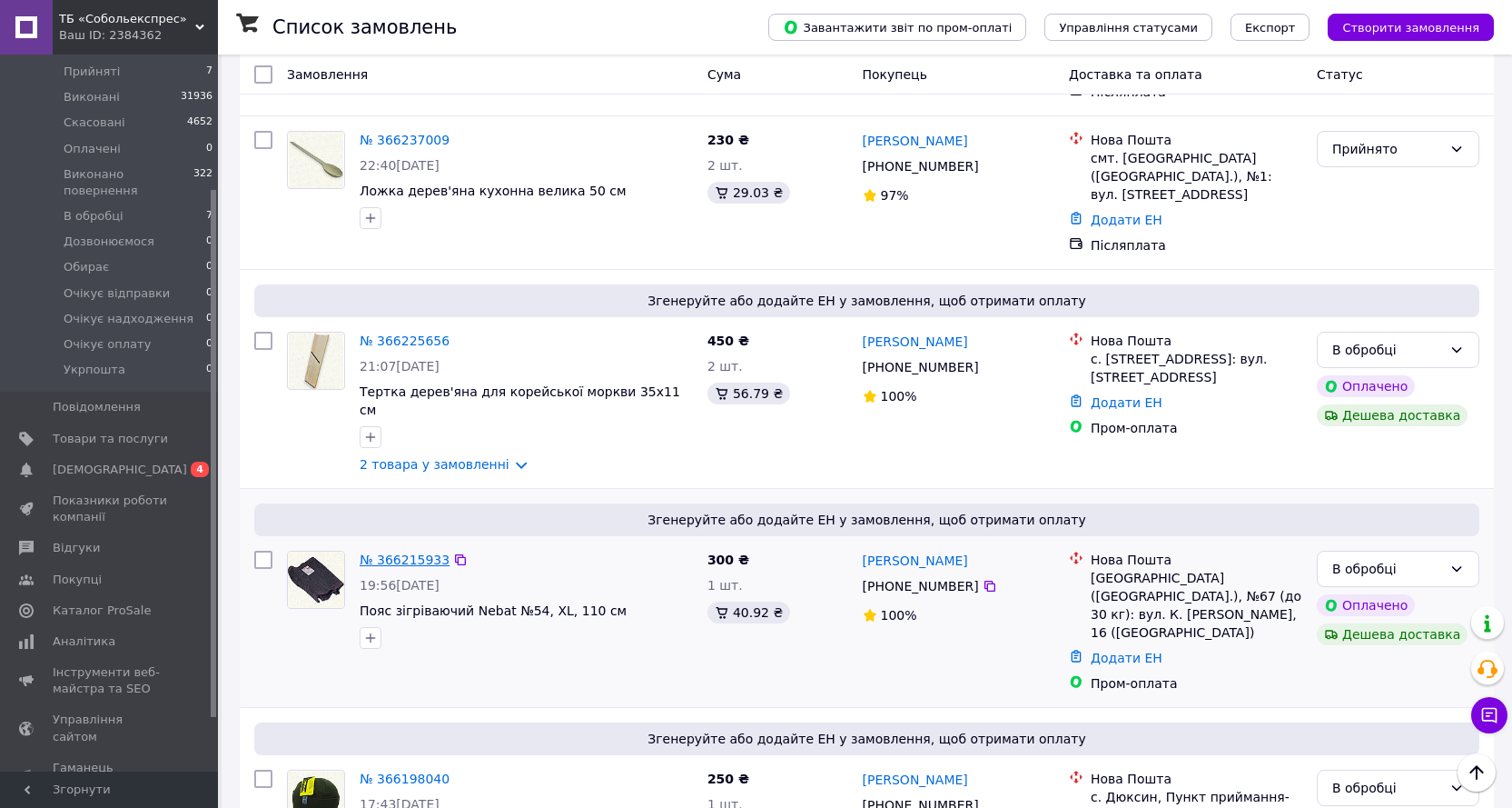
click at [410, 553] on link "№ 366215933" at bounding box center [405, 560] width 90 height 15
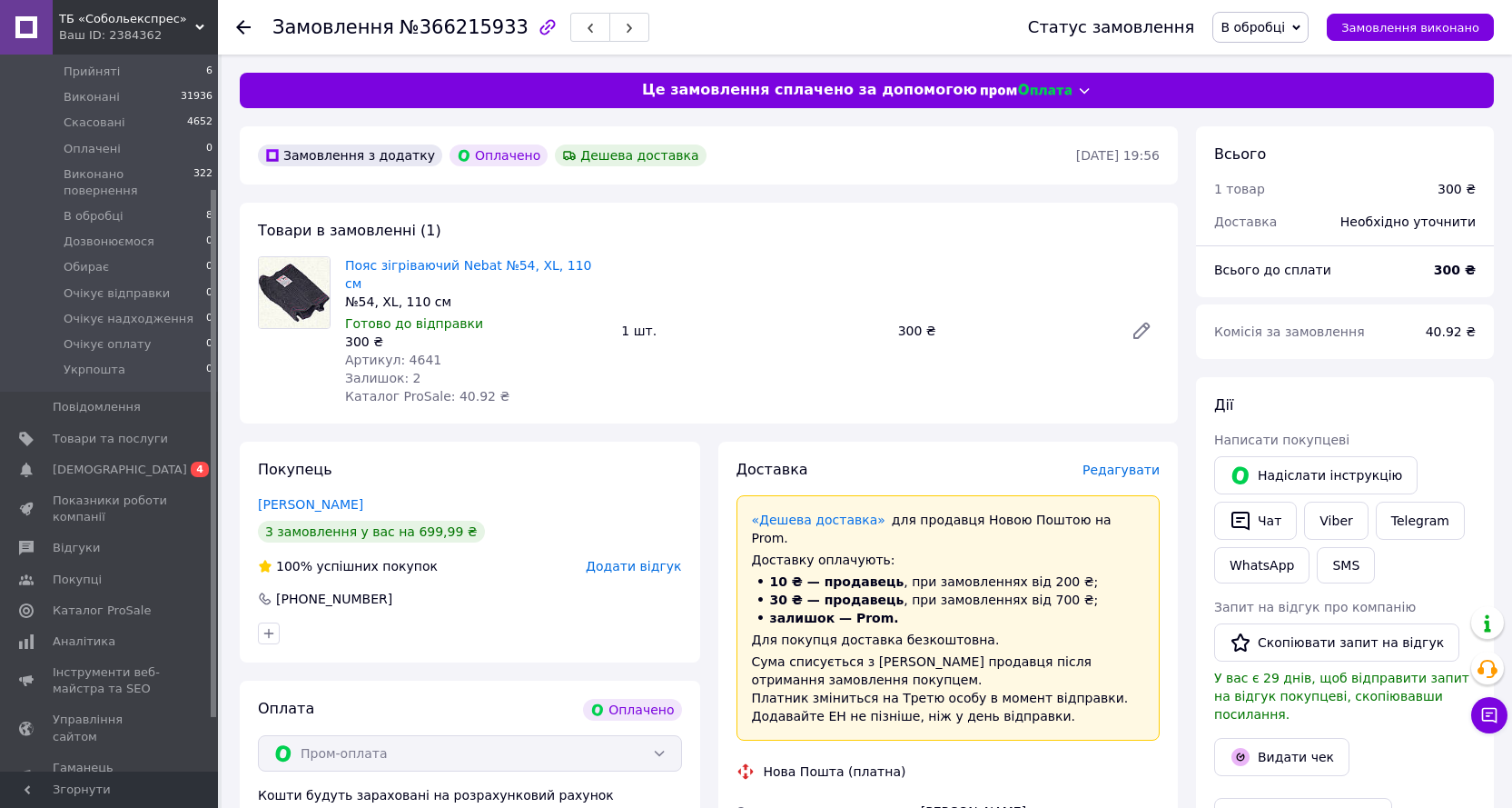
click at [238, 22] on icon at bounding box center [243, 26] width 15 height 15
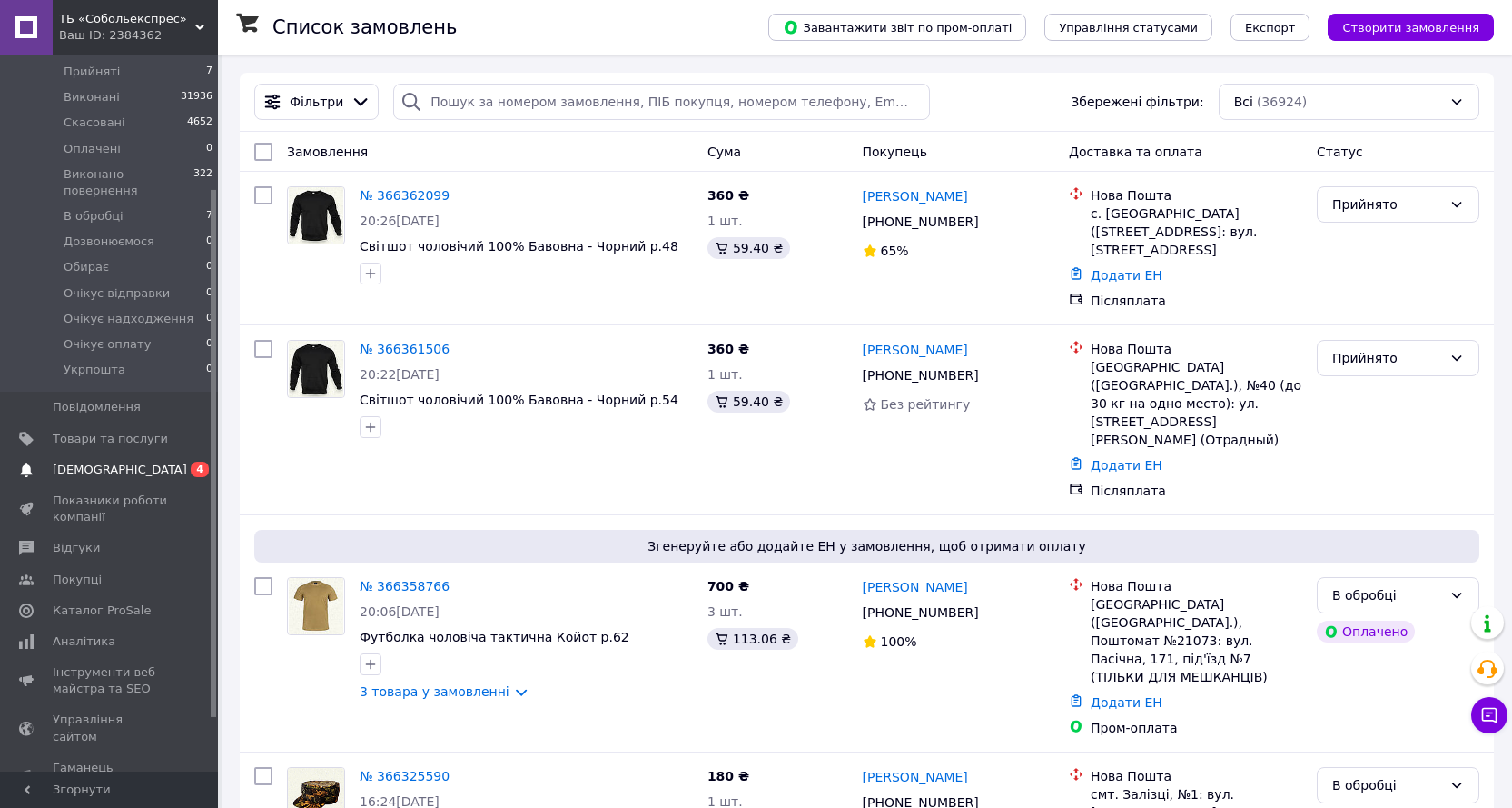
click at [118, 462] on span "[DEMOGRAPHIC_DATA]" at bounding box center [119, 470] width 134 height 17
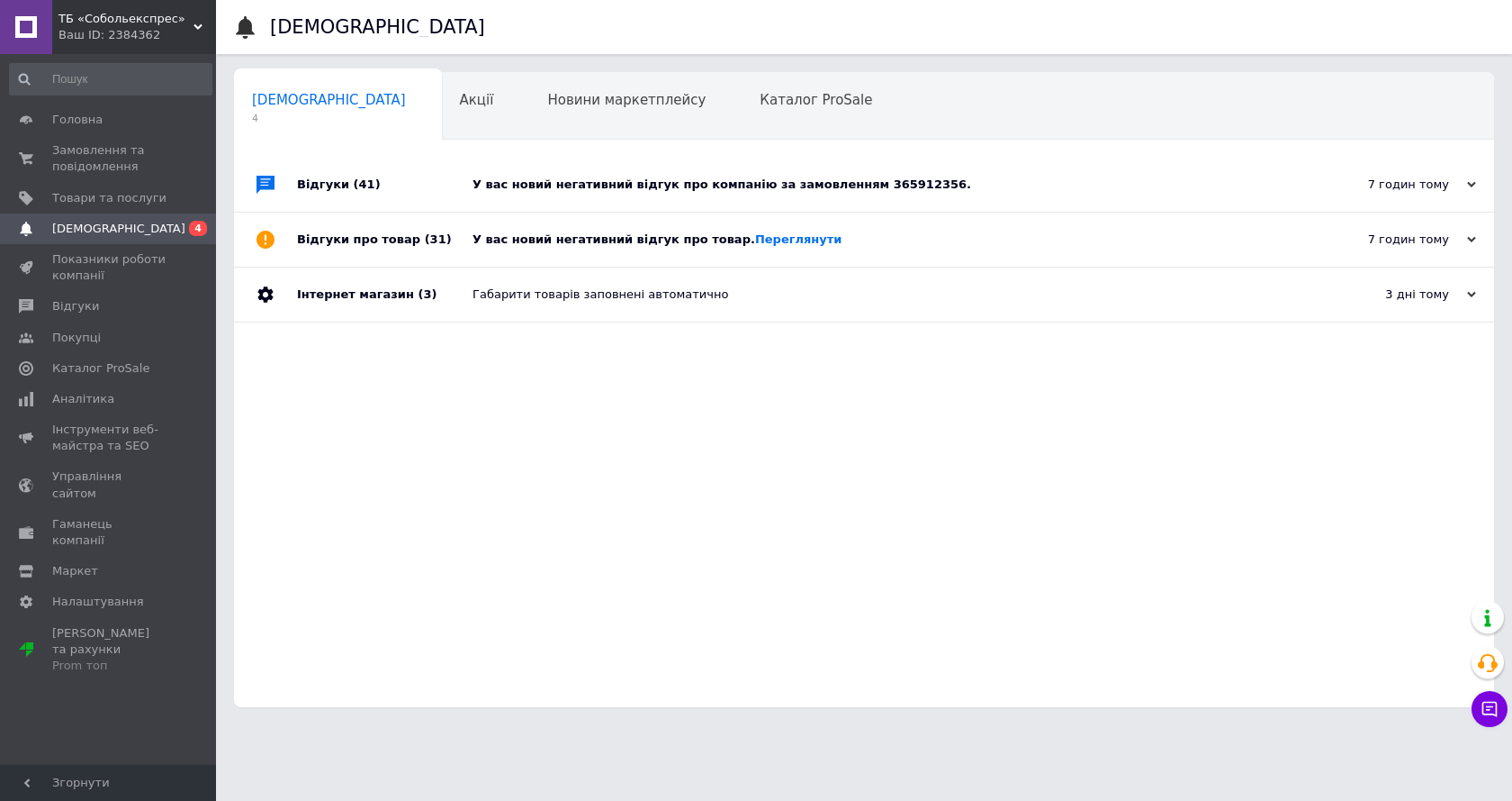
click at [651, 247] on div "У вас новий негативний відгук про товар. [GEOGRAPHIC_DATA]" at bounding box center [885, 240] width 824 height 16
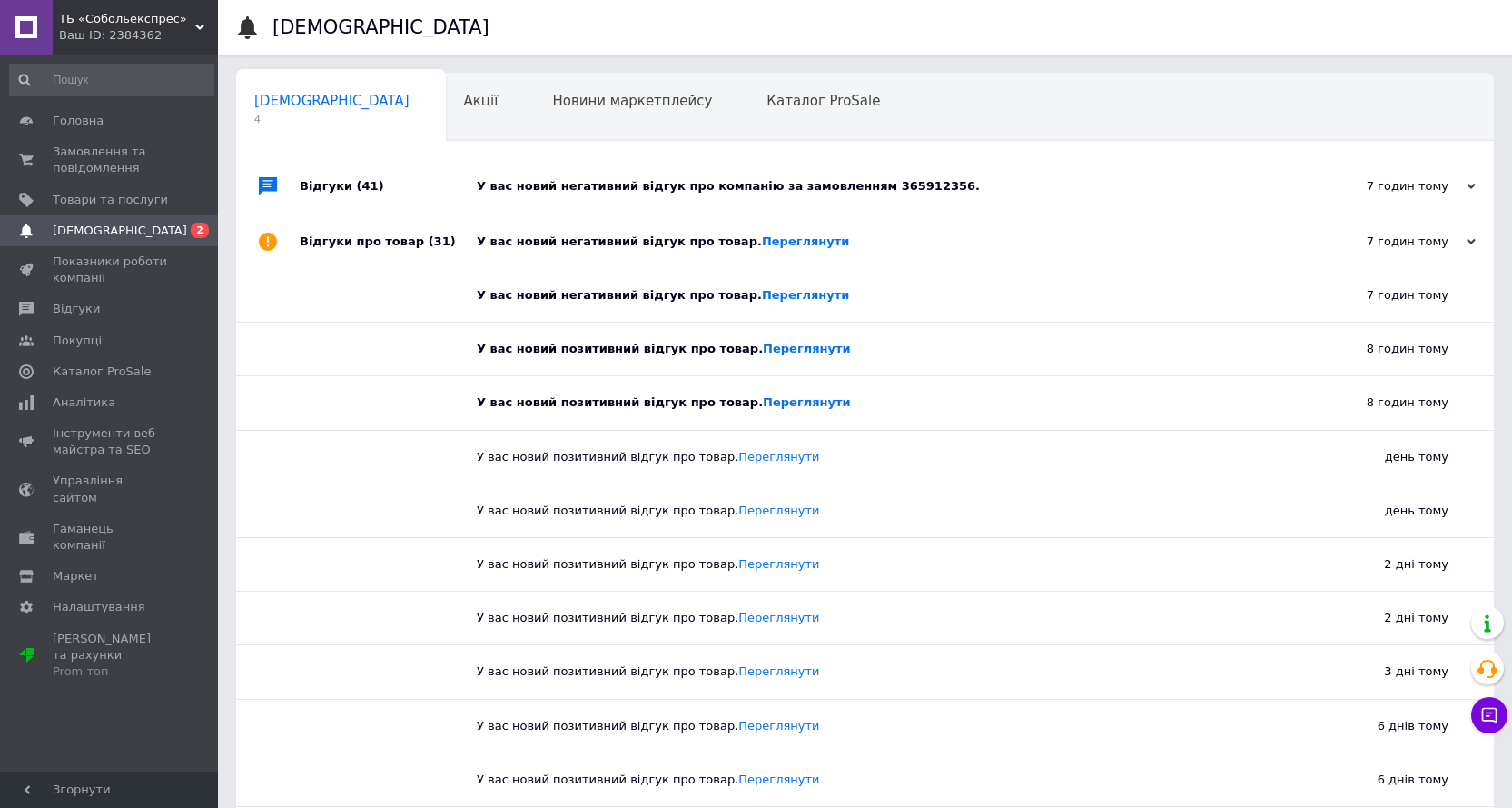
click at [674, 193] on div "У вас новий негативний відгук про компанію за замовленням 365912356." at bounding box center [886, 186] width 818 height 17
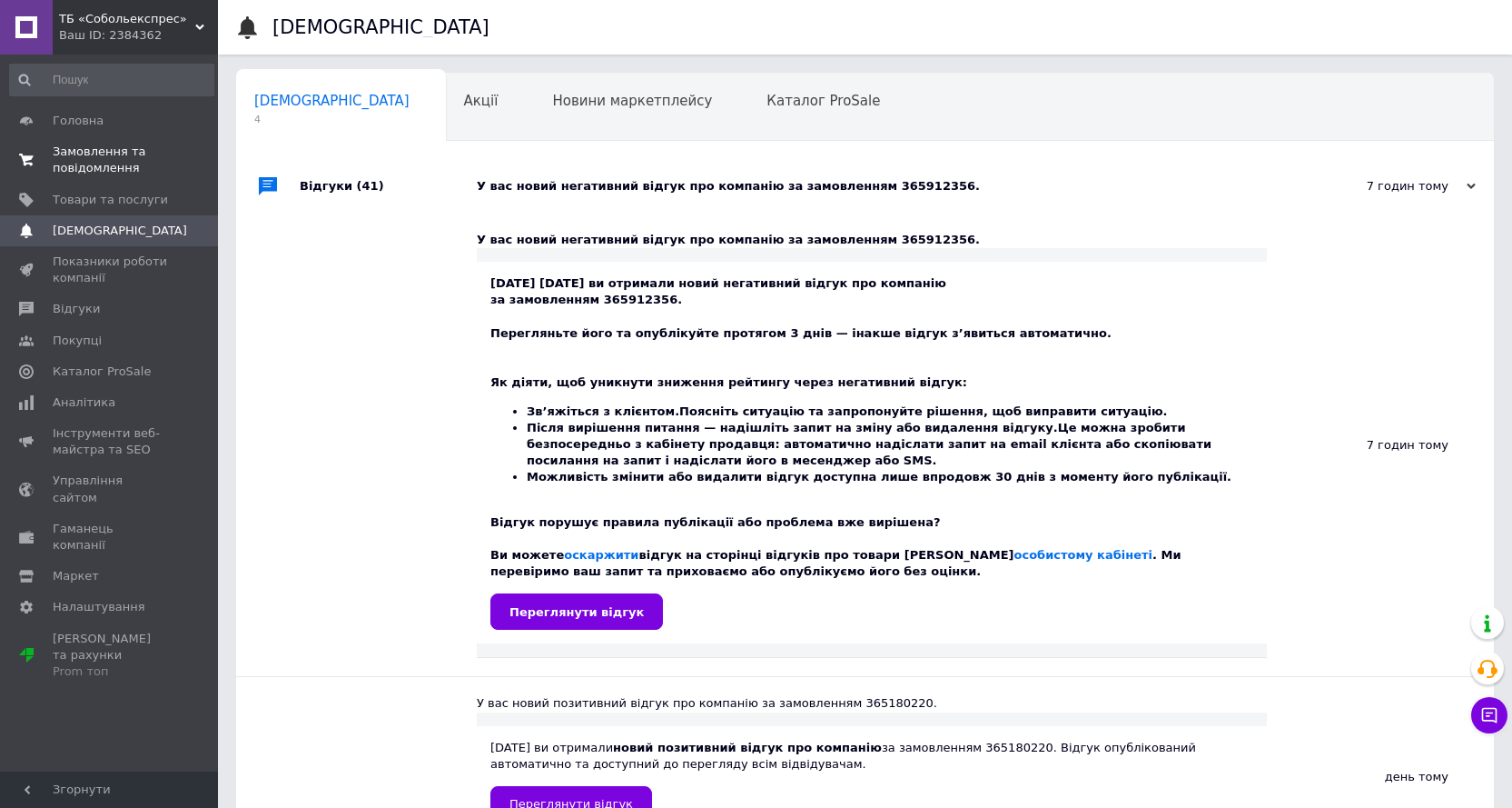
click at [78, 168] on span "Замовлення та повідомлення" at bounding box center [111, 159] width 115 height 32
